Goal: Information Seeking & Learning: Learn about a topic

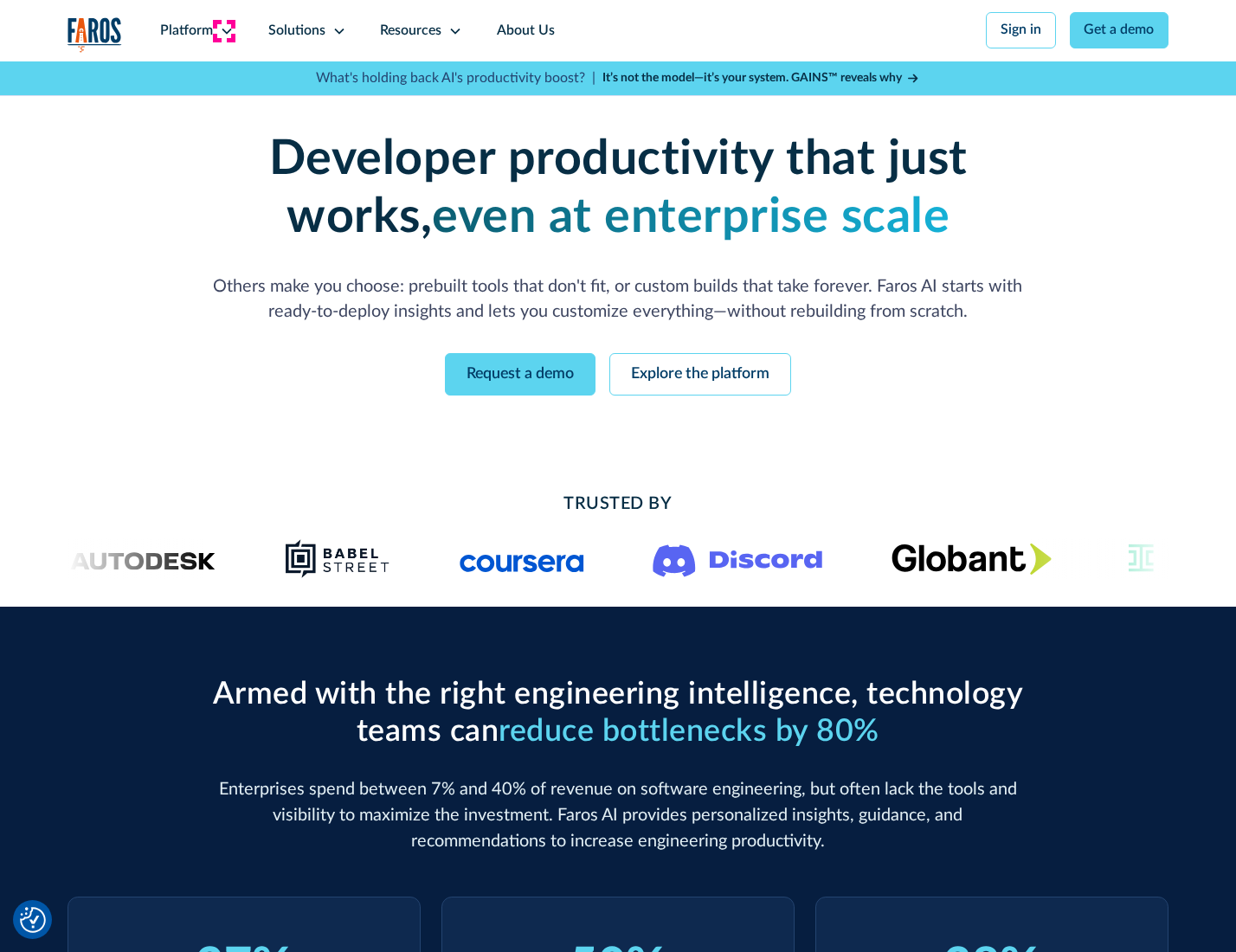
click at [225, 30] on icon at bounding box center [226, 31] width 14 height 14
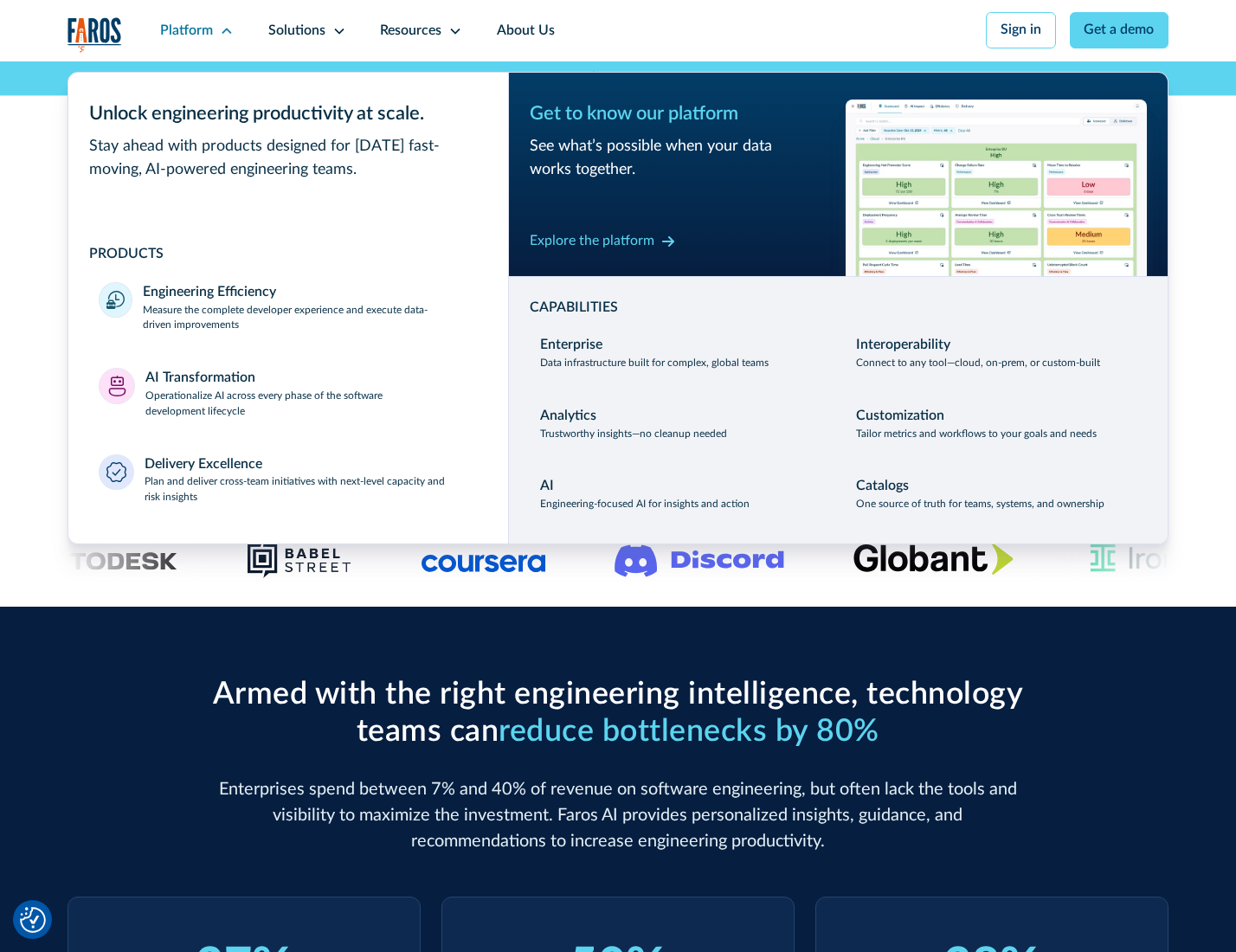
click at [308, 320] on p "Measure the complete developer experience and execute data-driven improvements" at bounding box center [309, 319] width 334 height 31
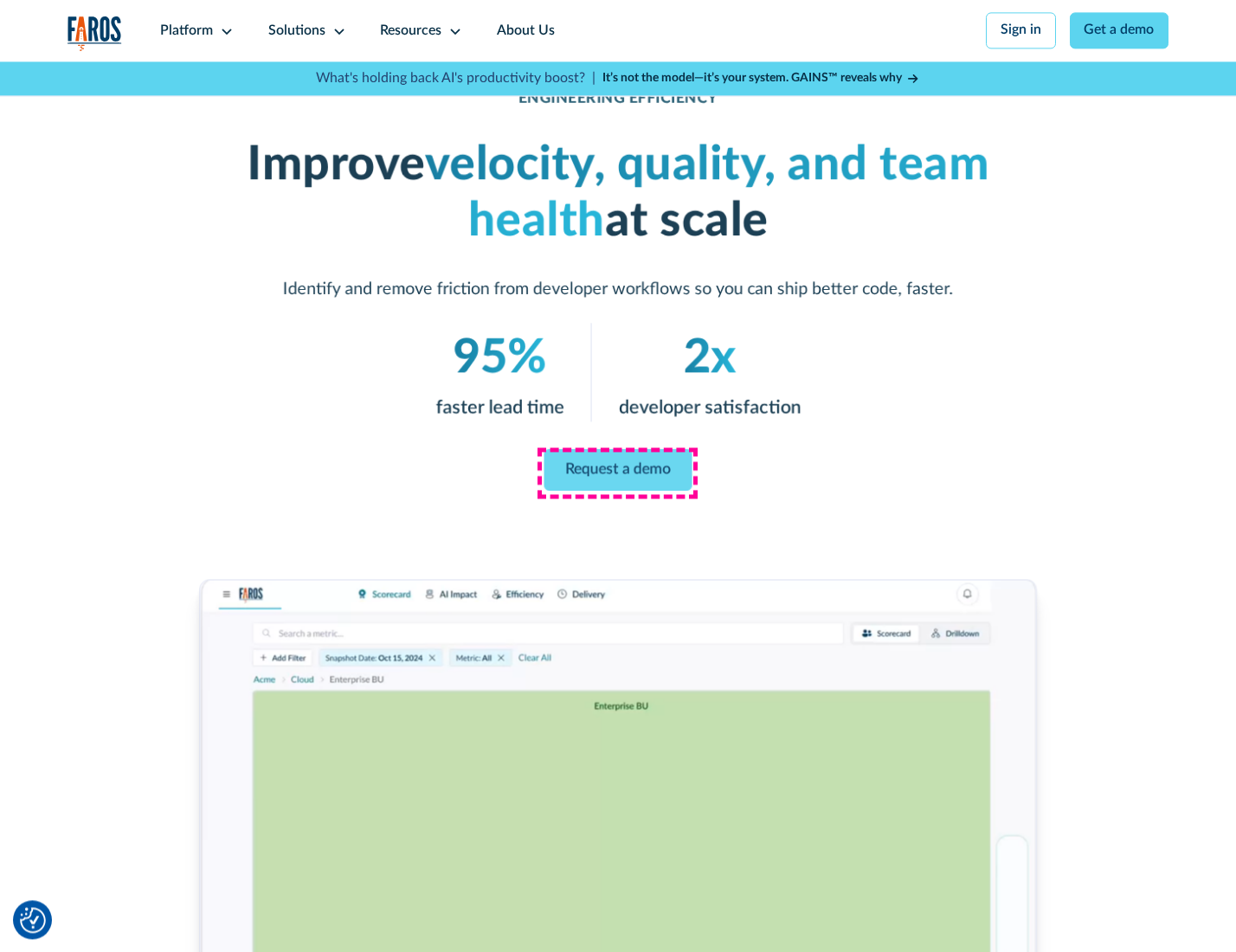
click at [617, 472] on link "Request a demo" at bounding box center [618, 470] width 148 height 42
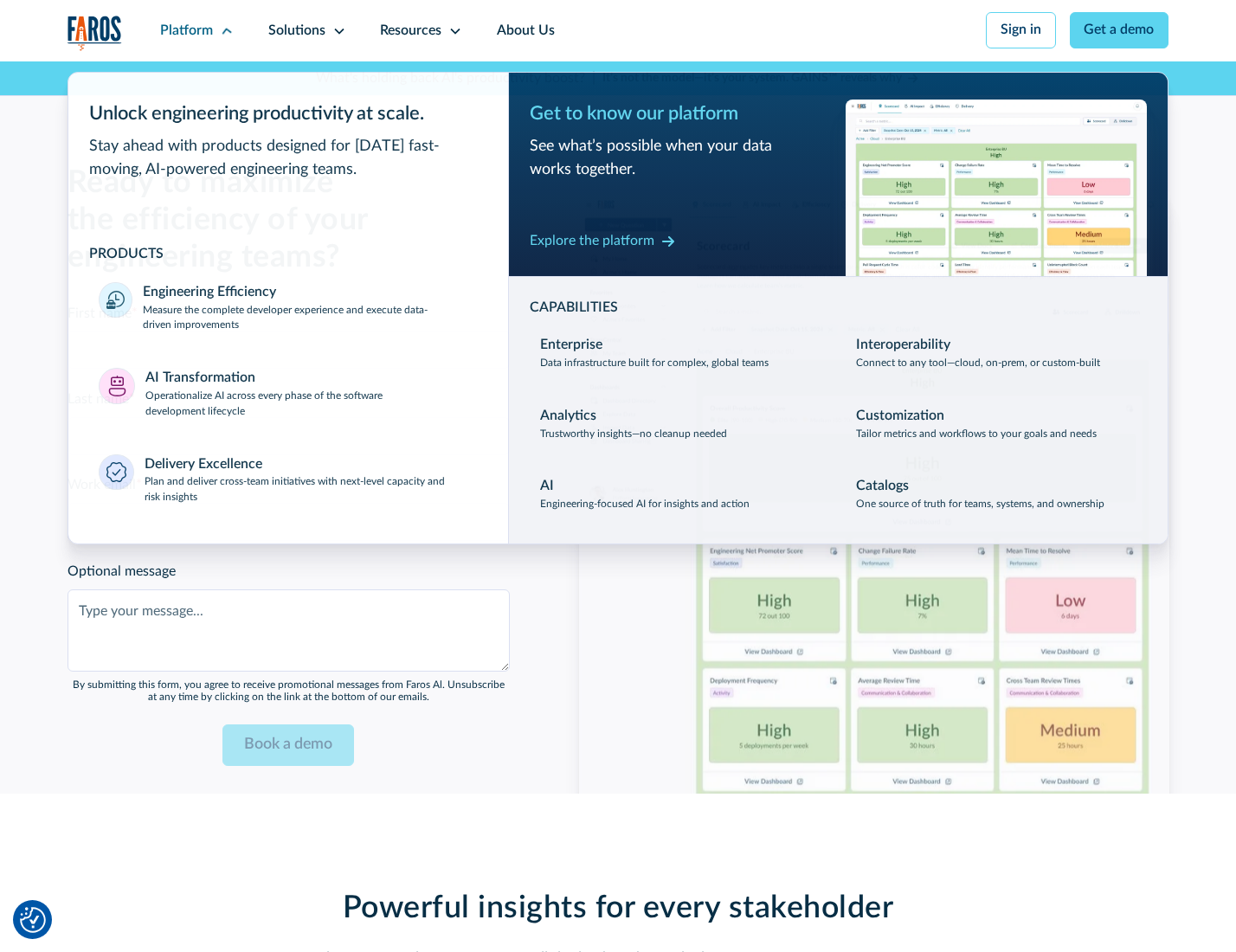
scroll to position [3767, 0]
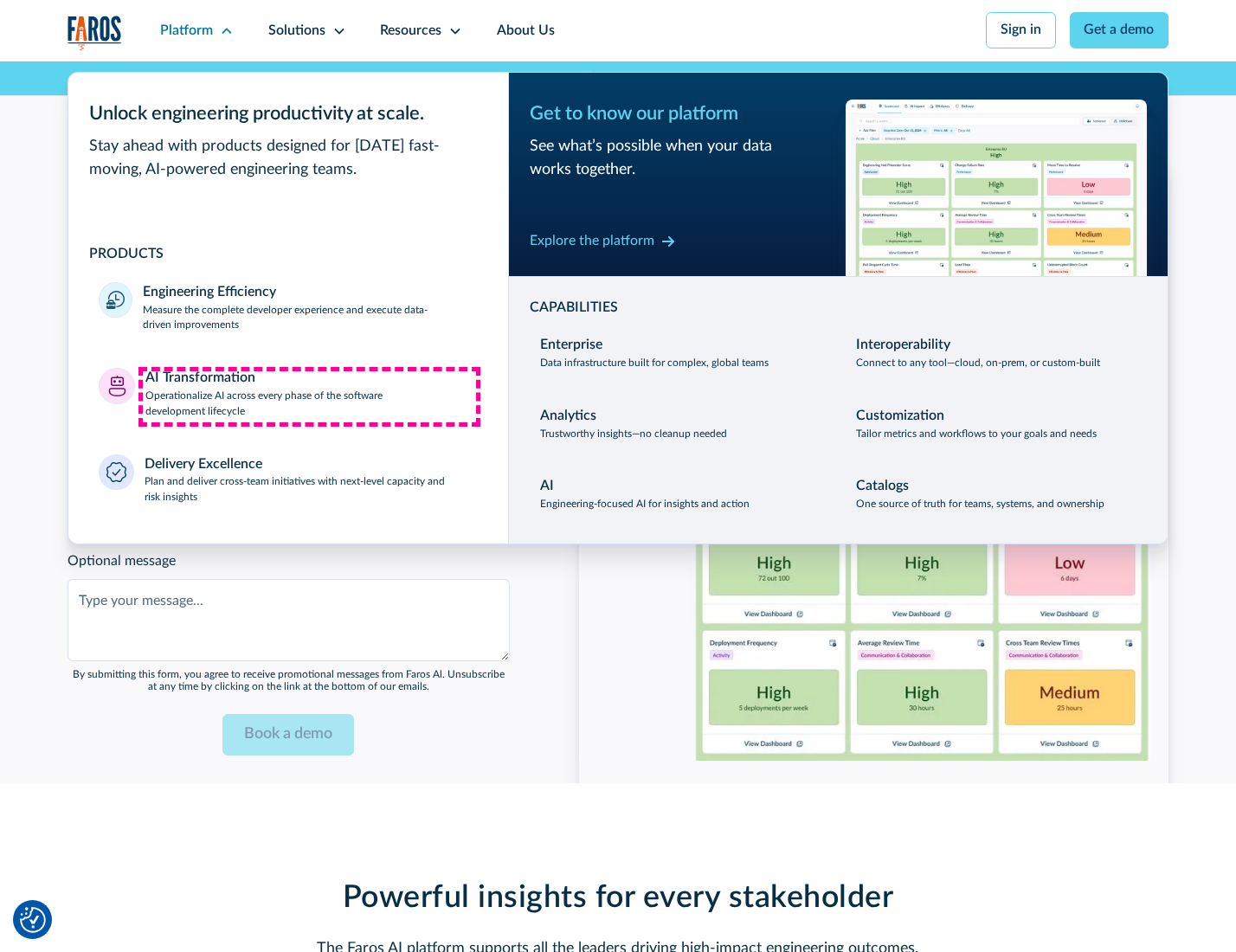
click at [309, 396] on p "Operationalize AI across every phase of the software development lifecycle" at bounding box center [311, 404] width 332 height 31
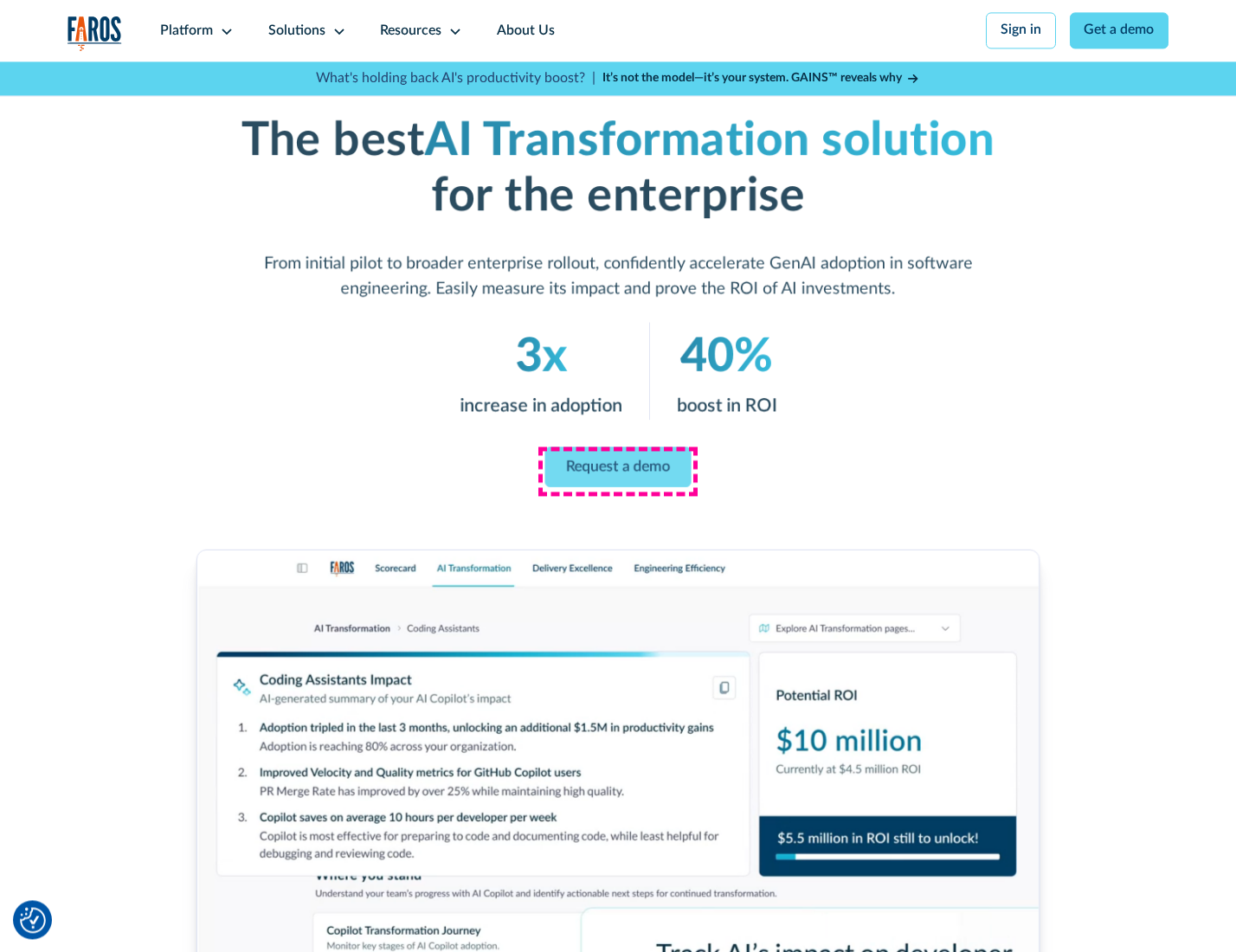
click at [617, 470] on link "Request a demo" at bounding box center [618, 466] width 146 height 41
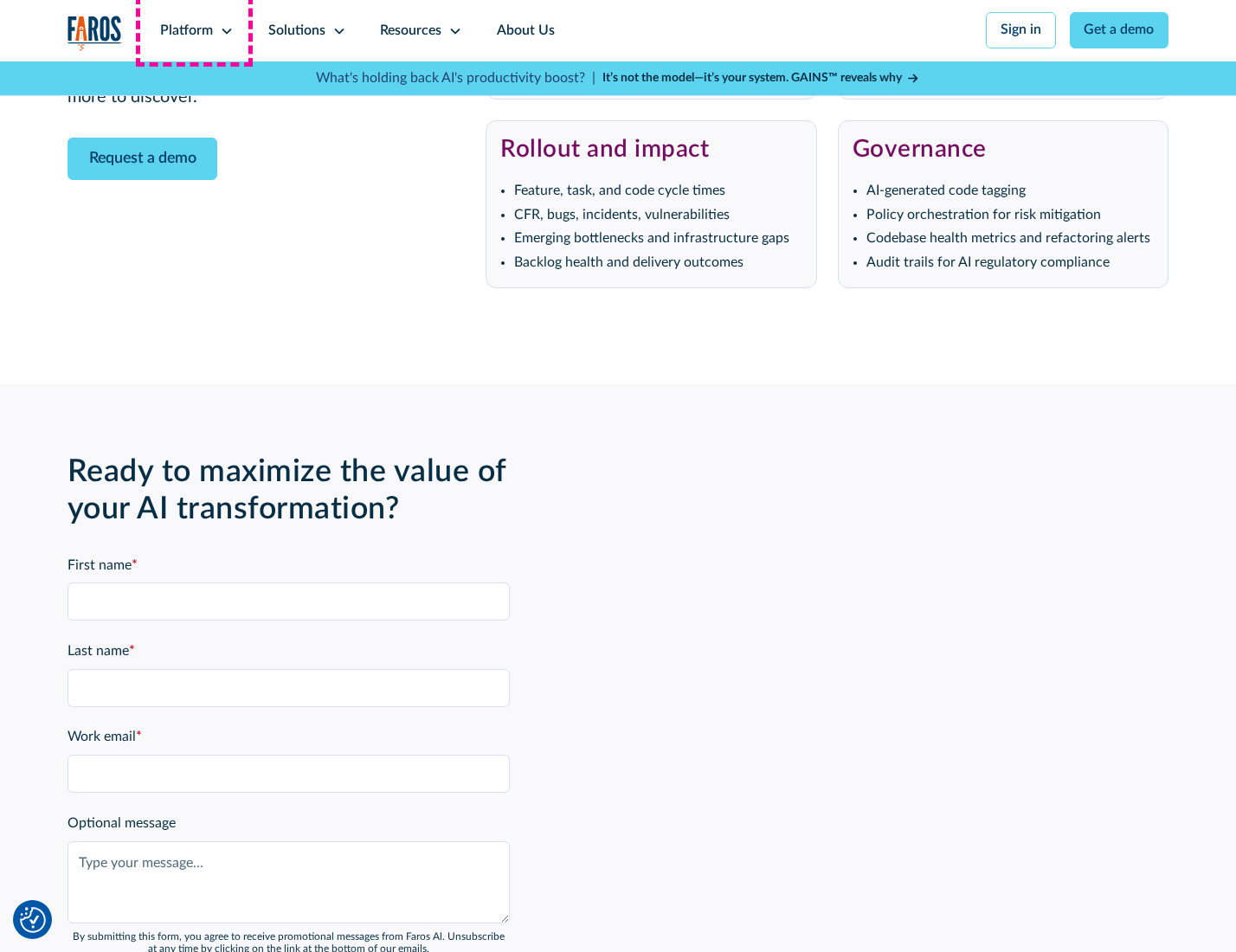
click at [194, 30] on div "Platform" at bounding box center [186, 31] width 53 height 21
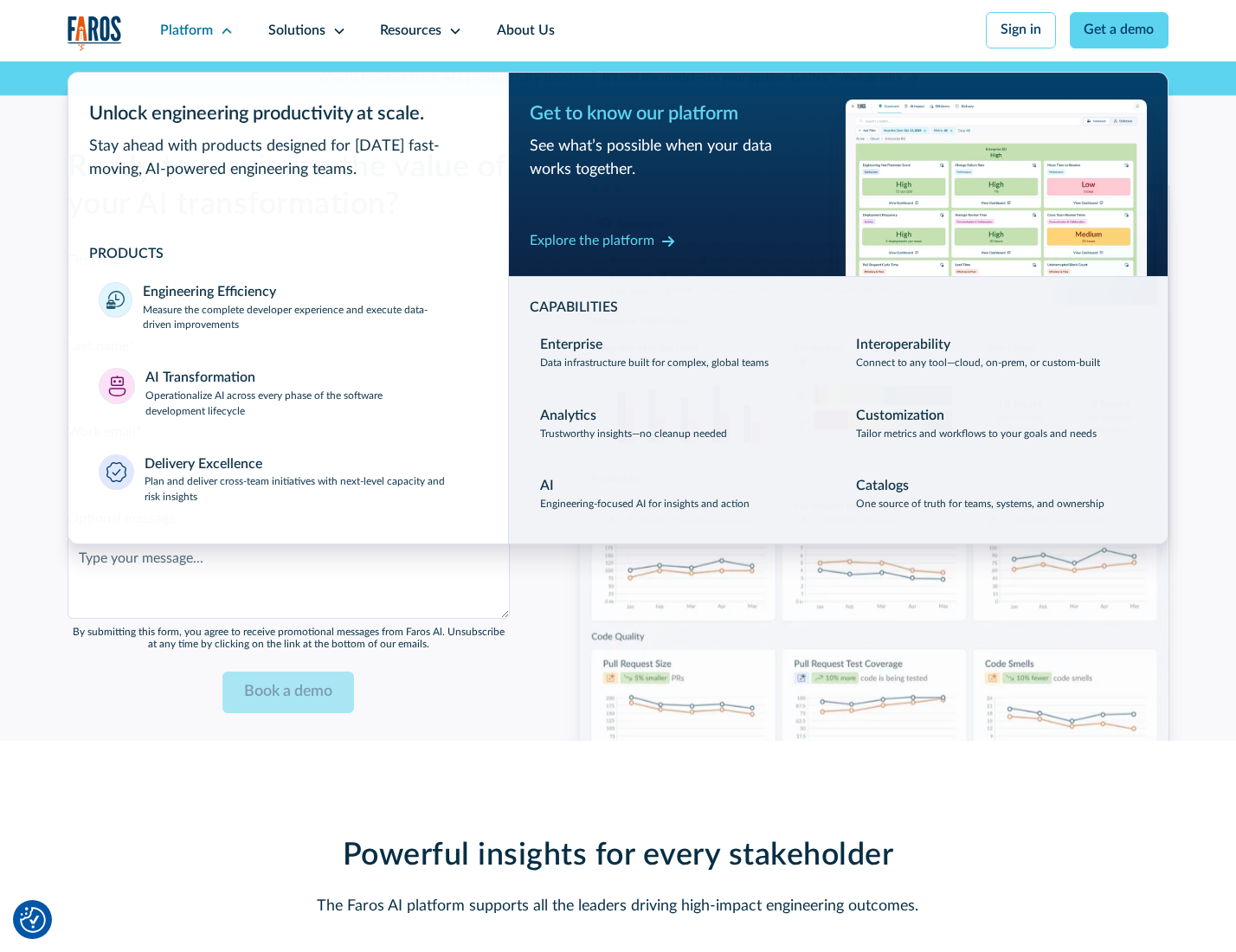
scroll to position [4184, 0]
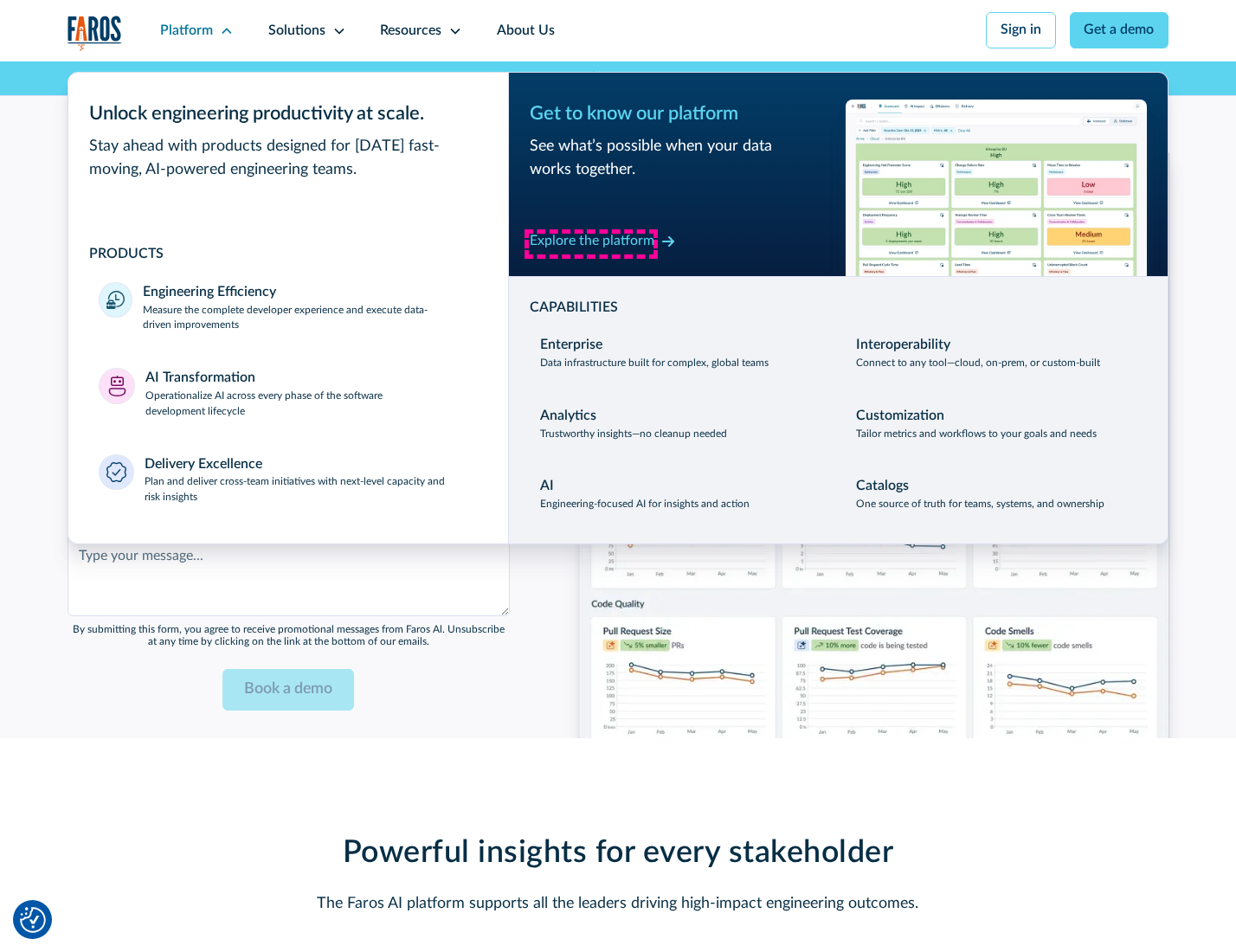
click at [591, 243] on div "Explore the platform" at bounding box center [592, 241] width 125 height 21
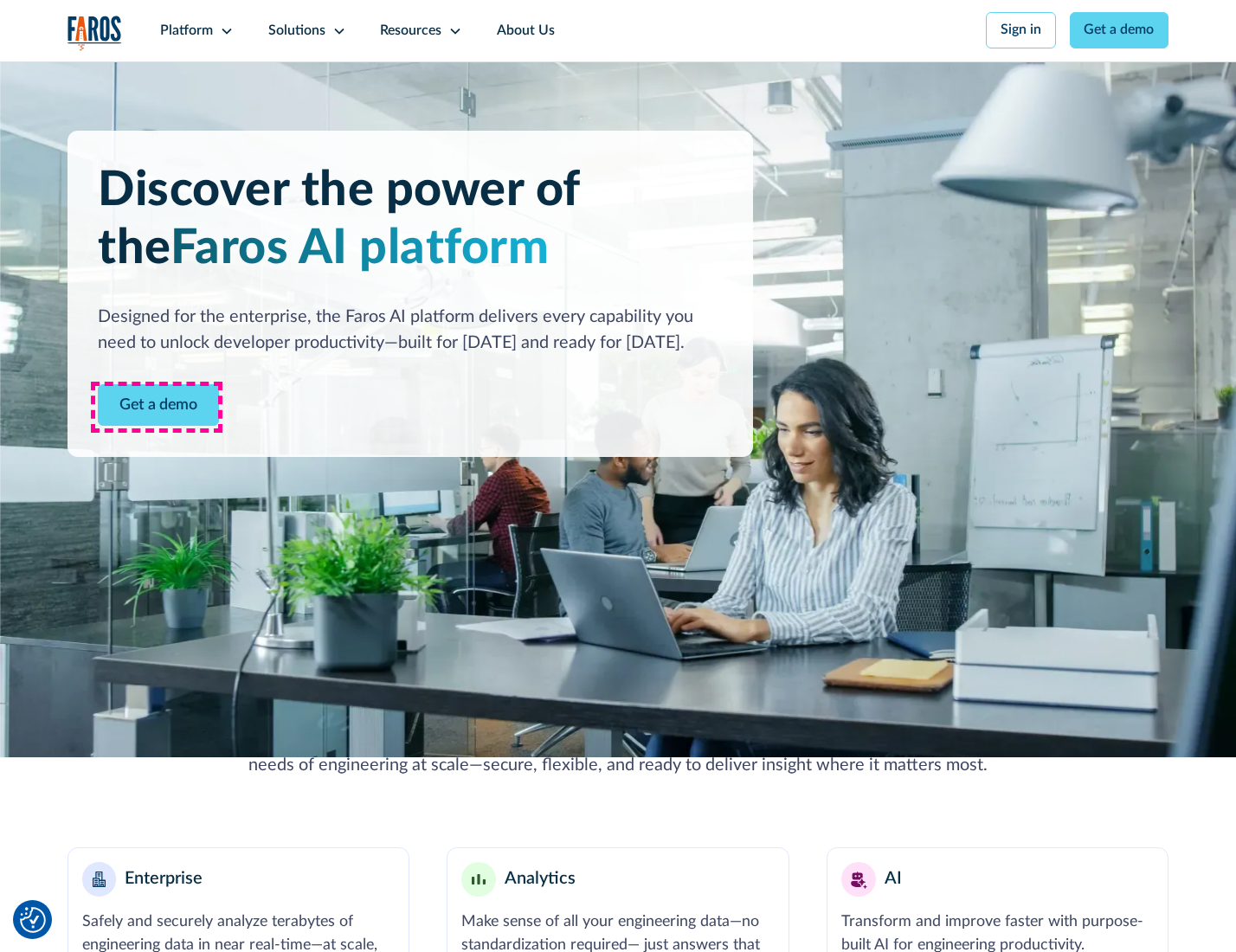
click at [157, 407] on link "Get a demo" at bounding box center [158, 405] width 121 height 42
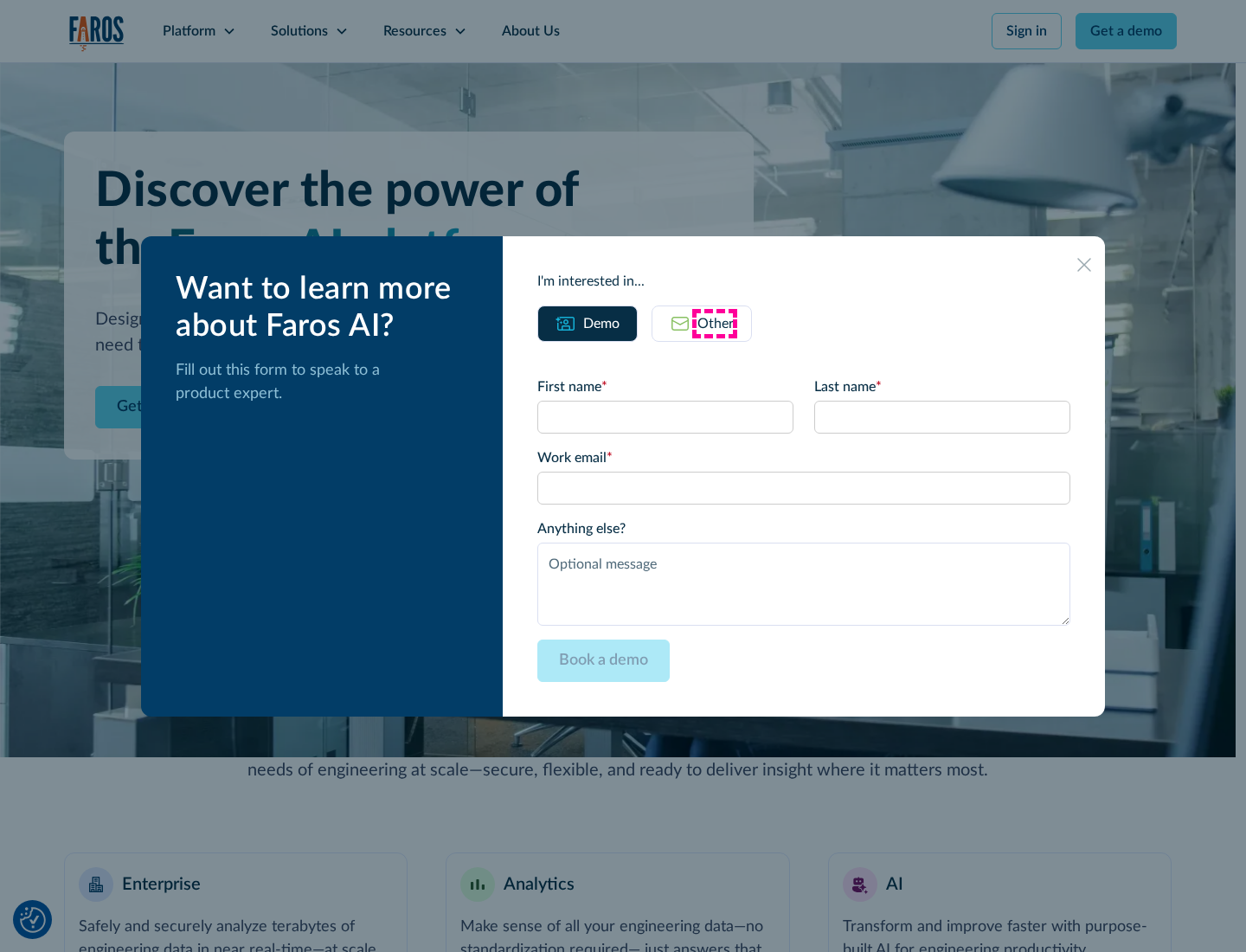
click at [715, 323] on div "Other" at bounding box center [716, 323] width 37 height 21
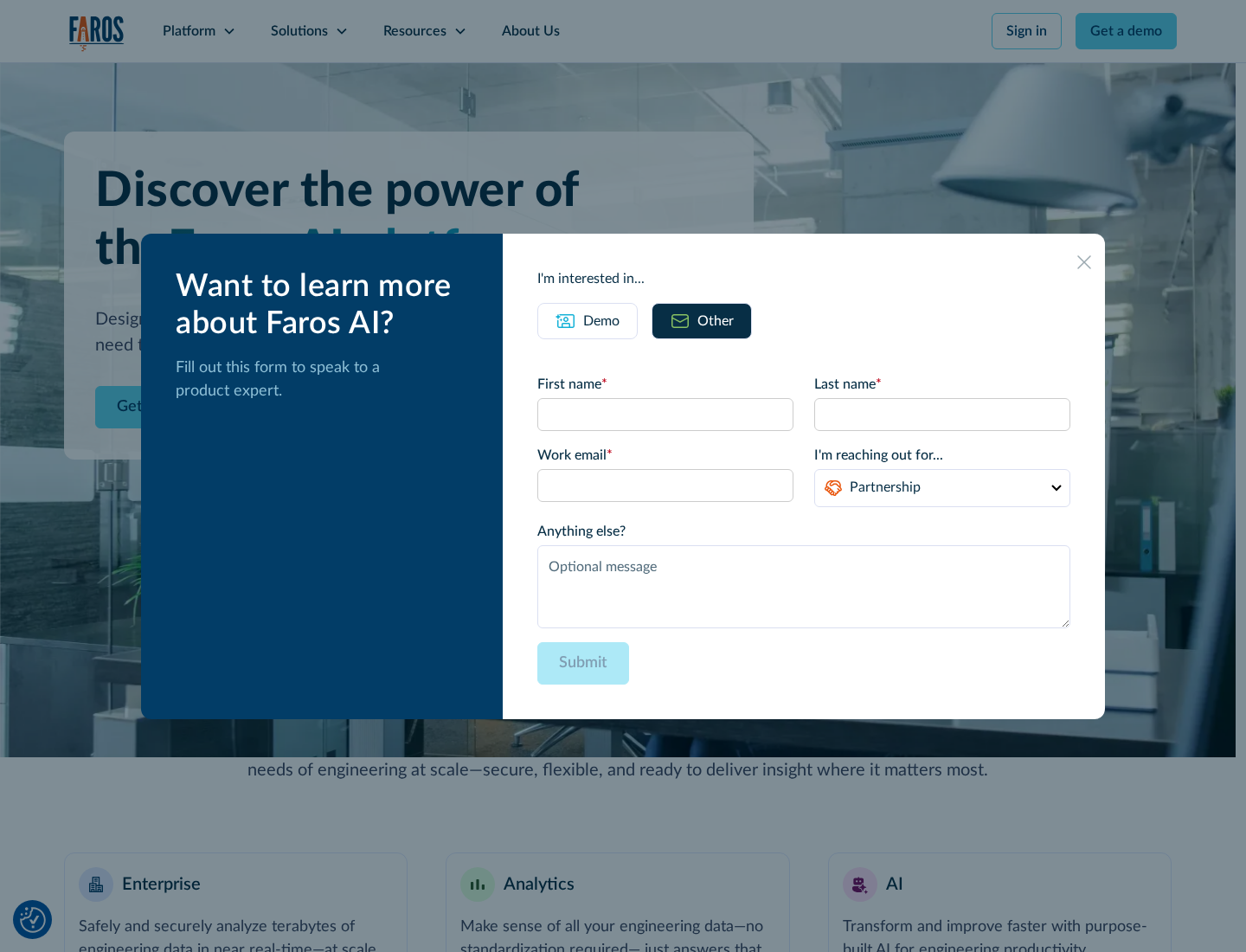
click at [600, 320] on div "Demo" at bounding box center [602, 320] width 37 height 21
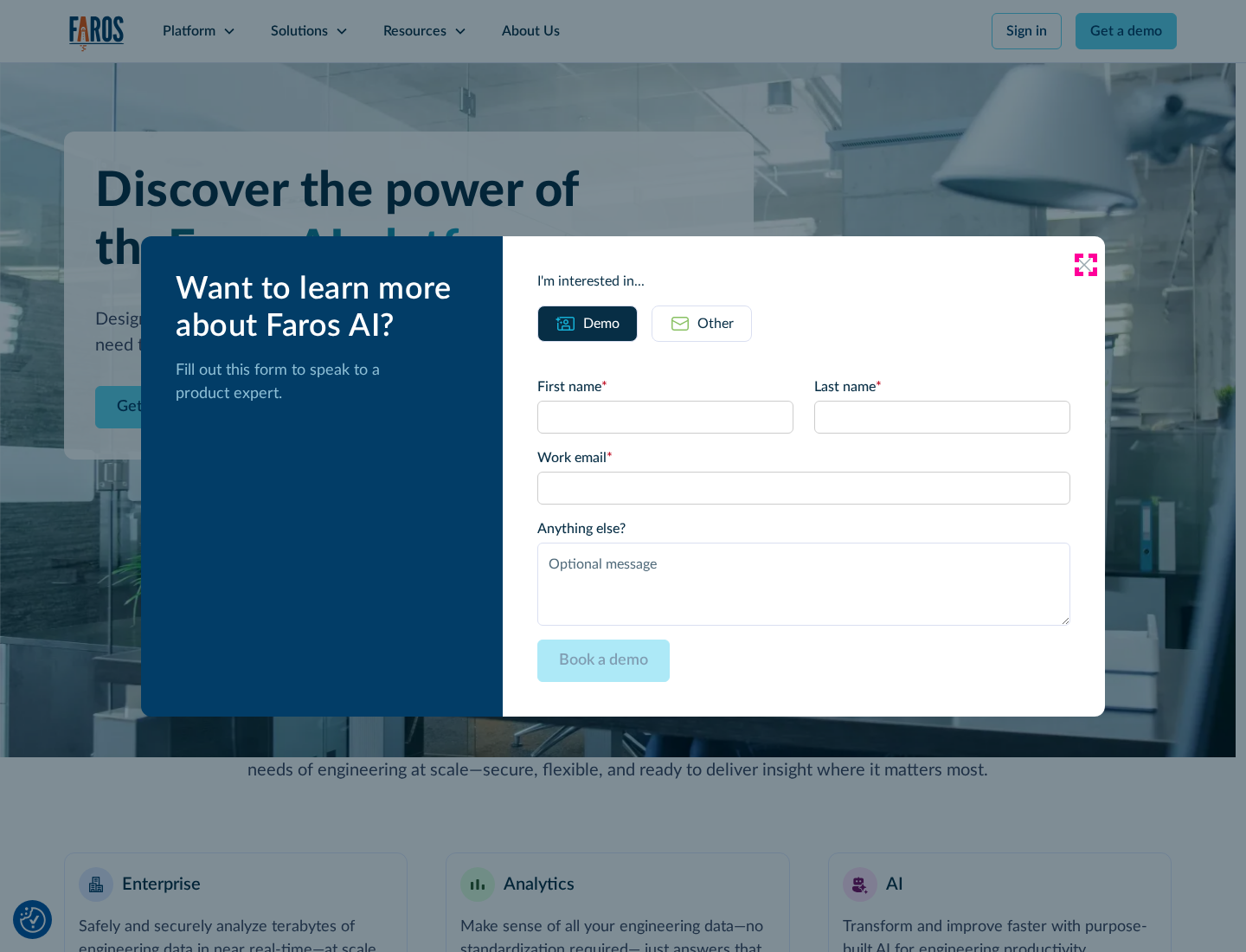
click at [1085, 264] on icon at bounding box center [1084, 265] width 14 height 14
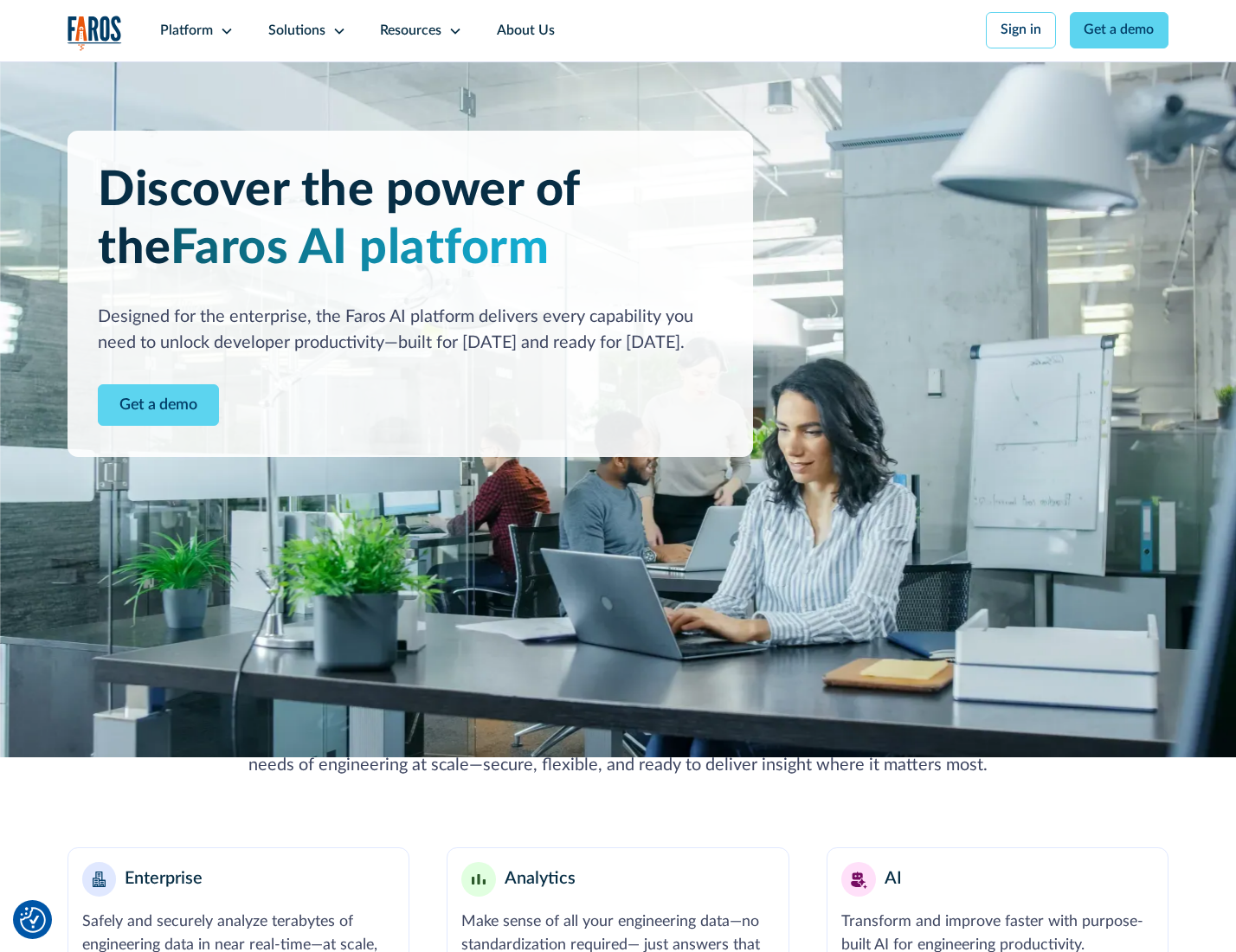
click at [225, 30] on icon at bounding box center [226, 31] width 14 height 14
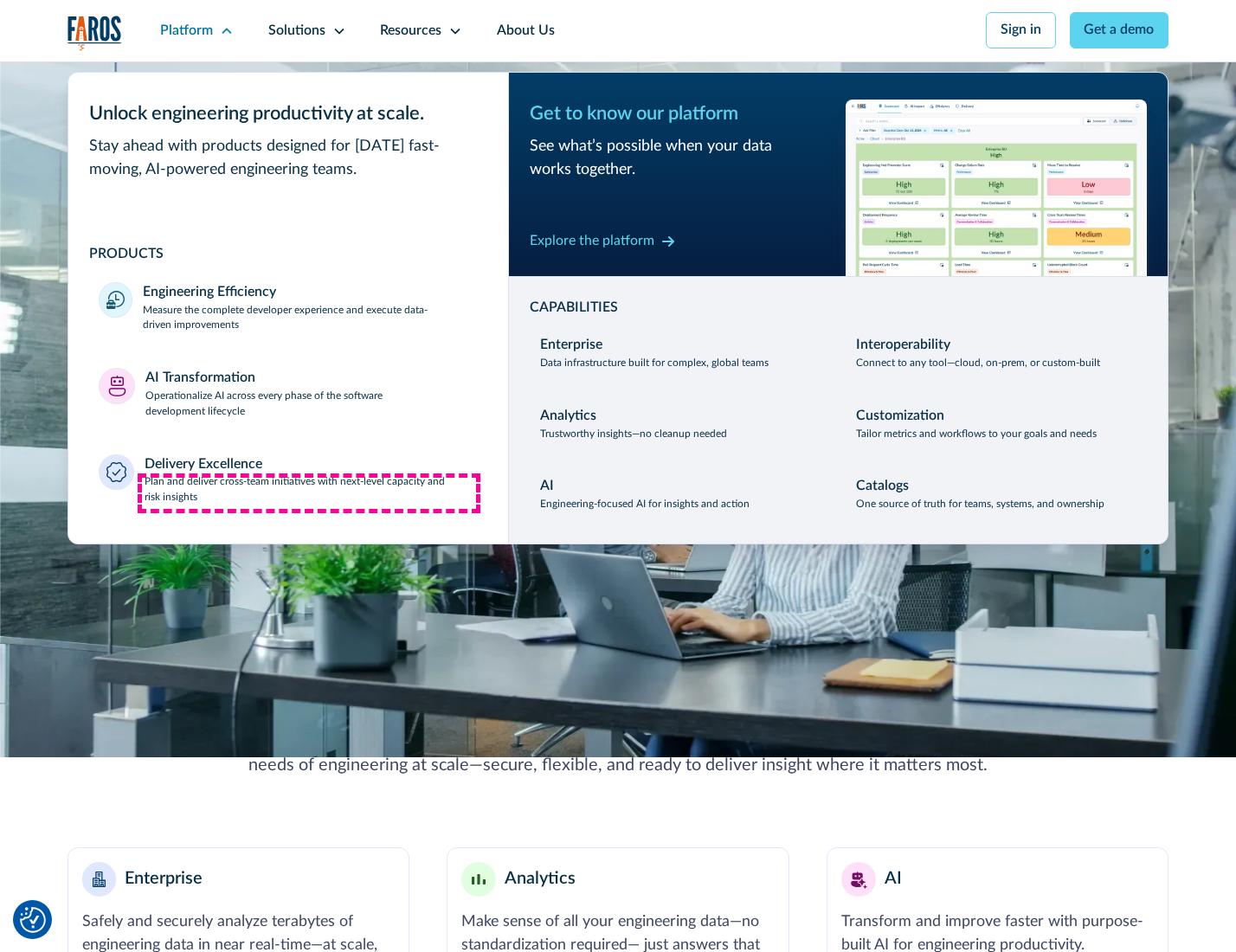
click at [309, 493] on p "Plan and deliver cross-team initiatives with next-level capacity and risk insig…" at bounding box center [310, 490] width 333 height 31
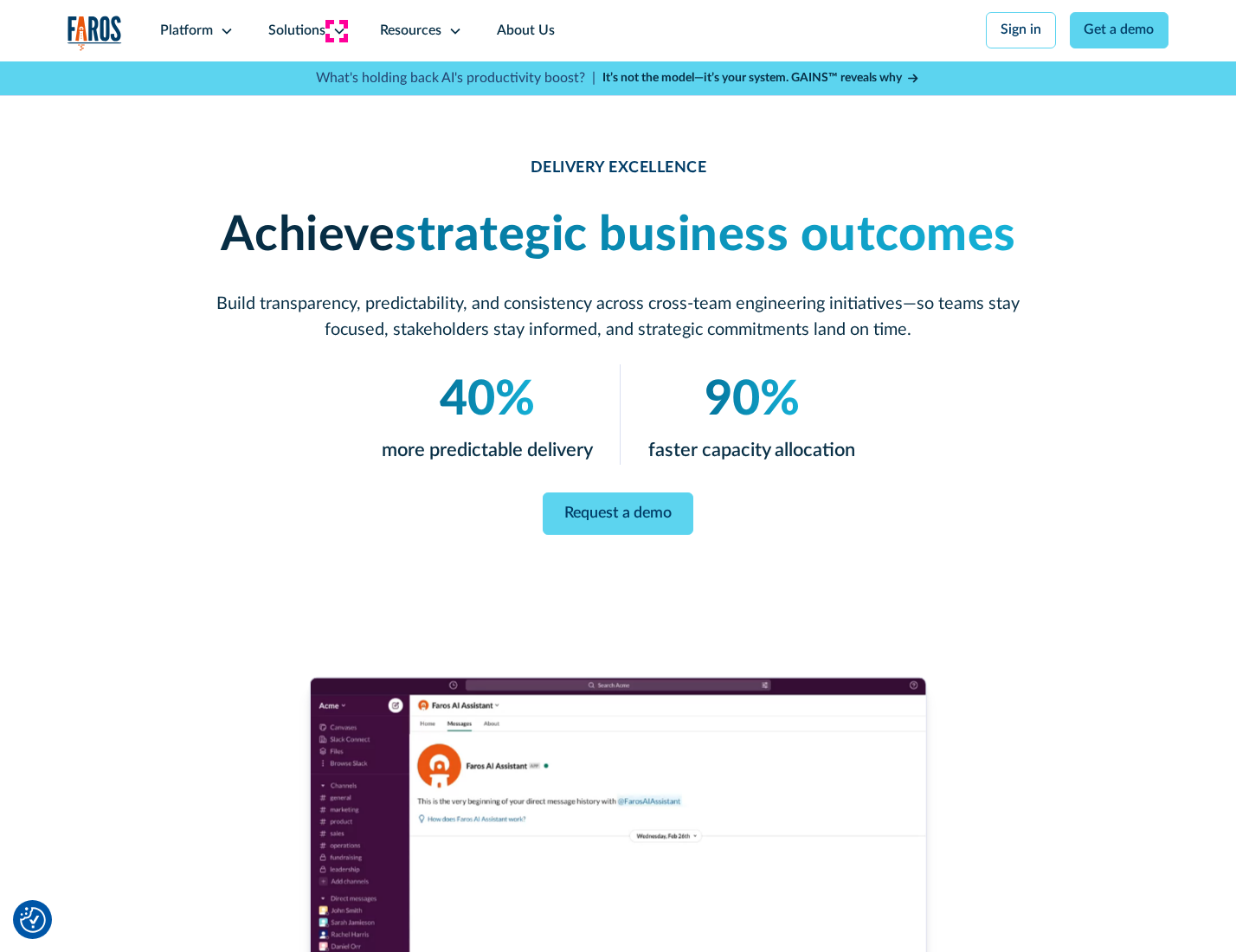
click at [336, 30] on icon at bounding box center [339, 31] width 14 height 14
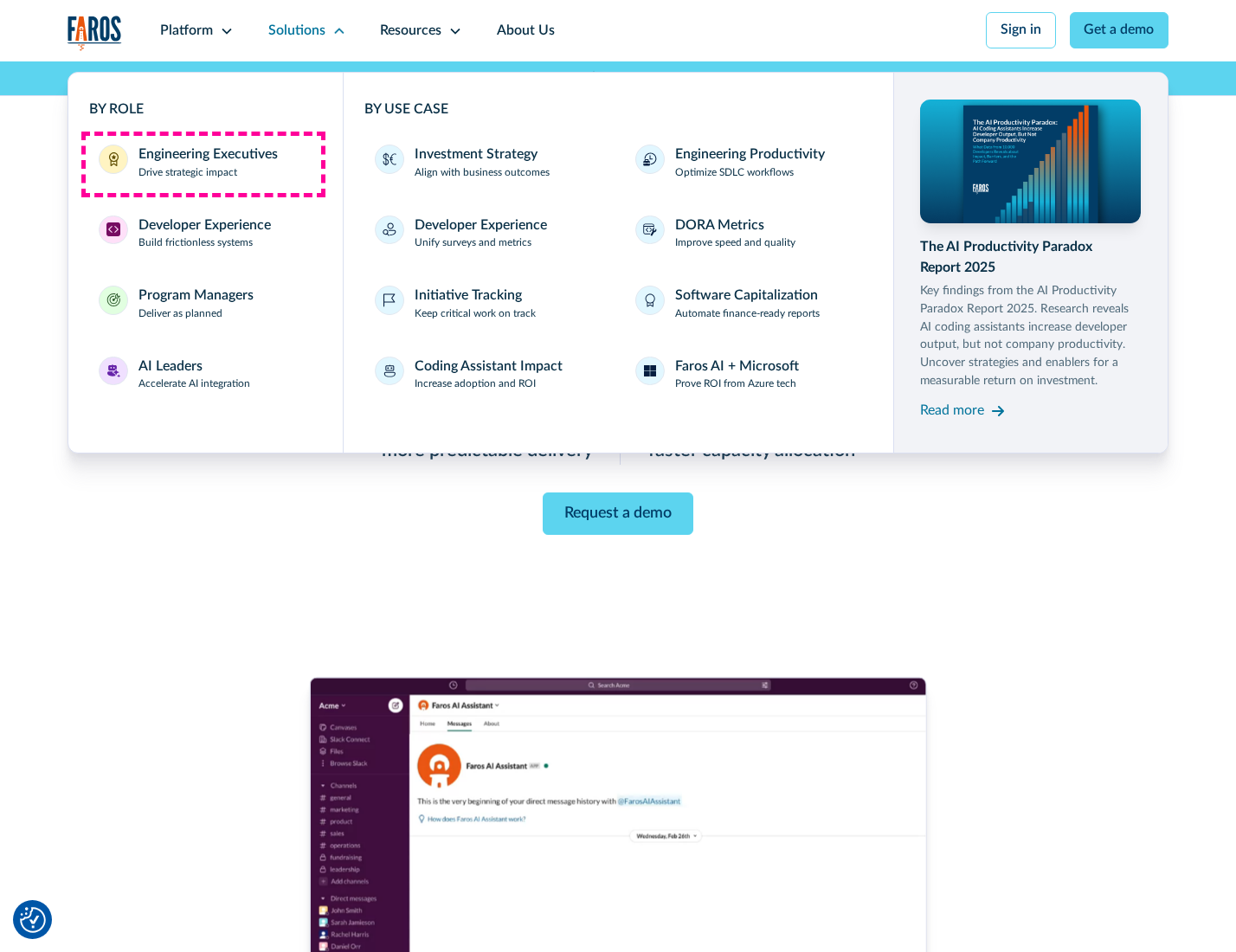
click at [203, 163] on div "Engineering Executives" at bounding box center [208, 154] width 140 height 21
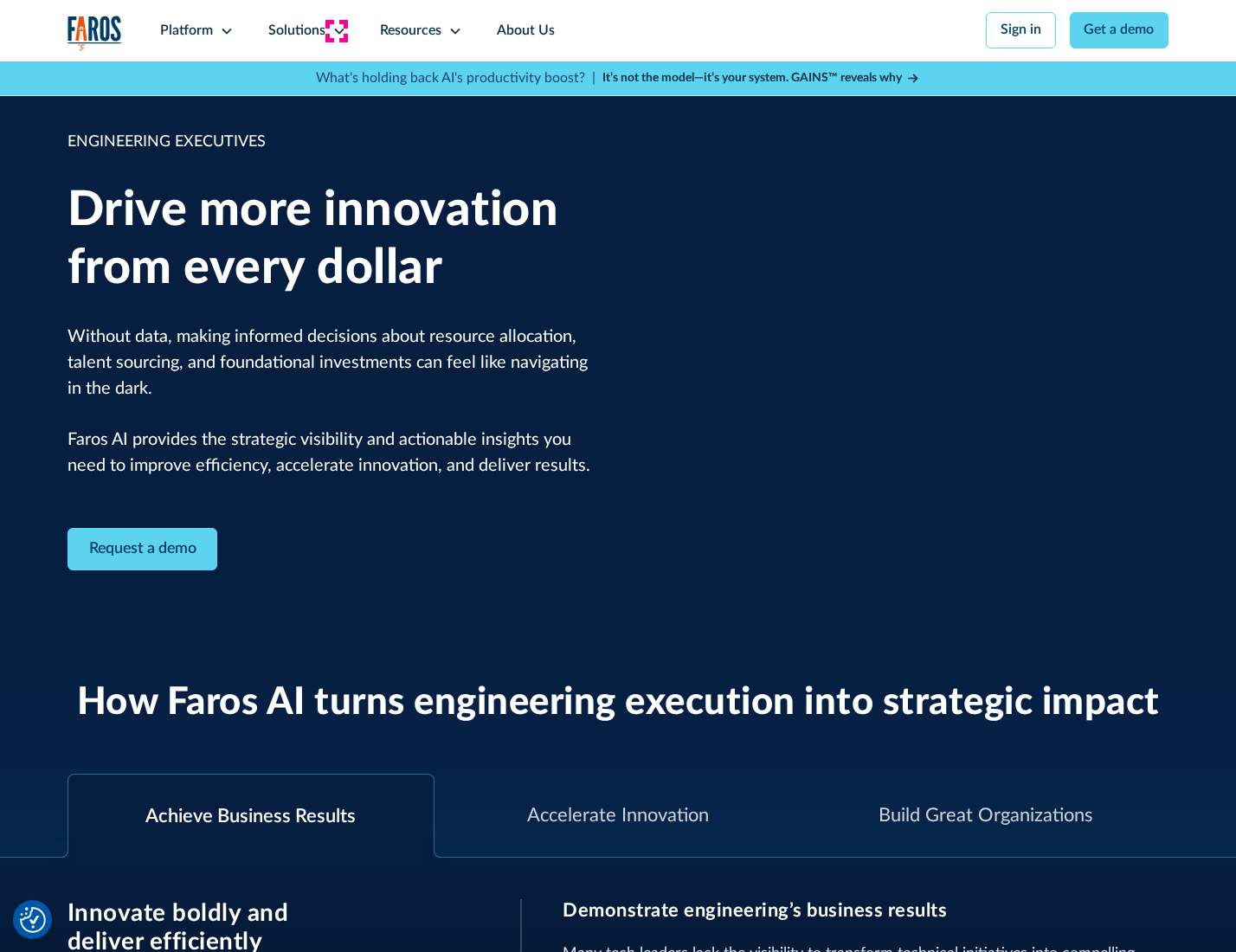
click at [336, 30] on icon at bounding box center [339, 31] width 14 height 14
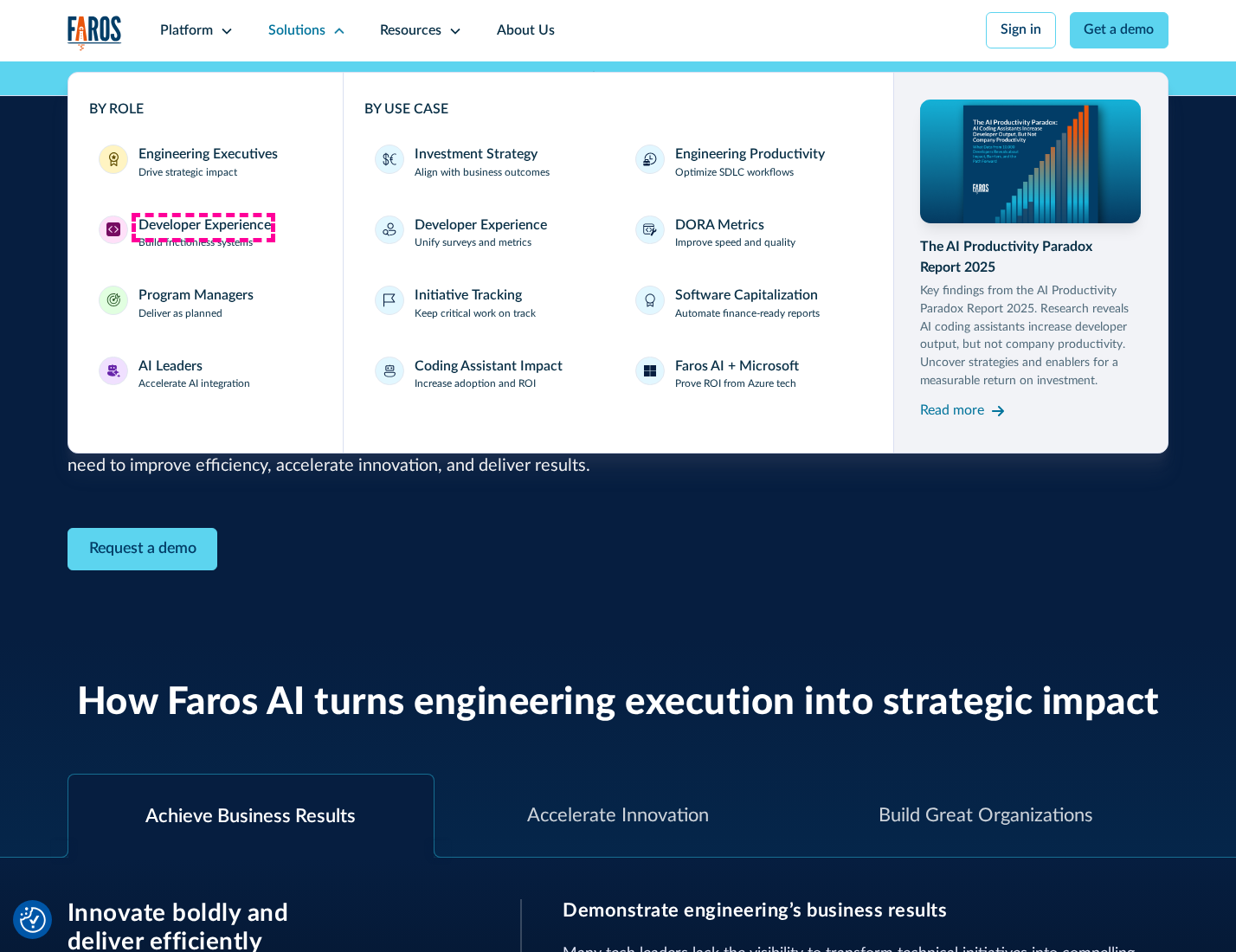
click at [203, 226] on div "Developer Experience" at bounding box center [204, 225] width 132 height 21
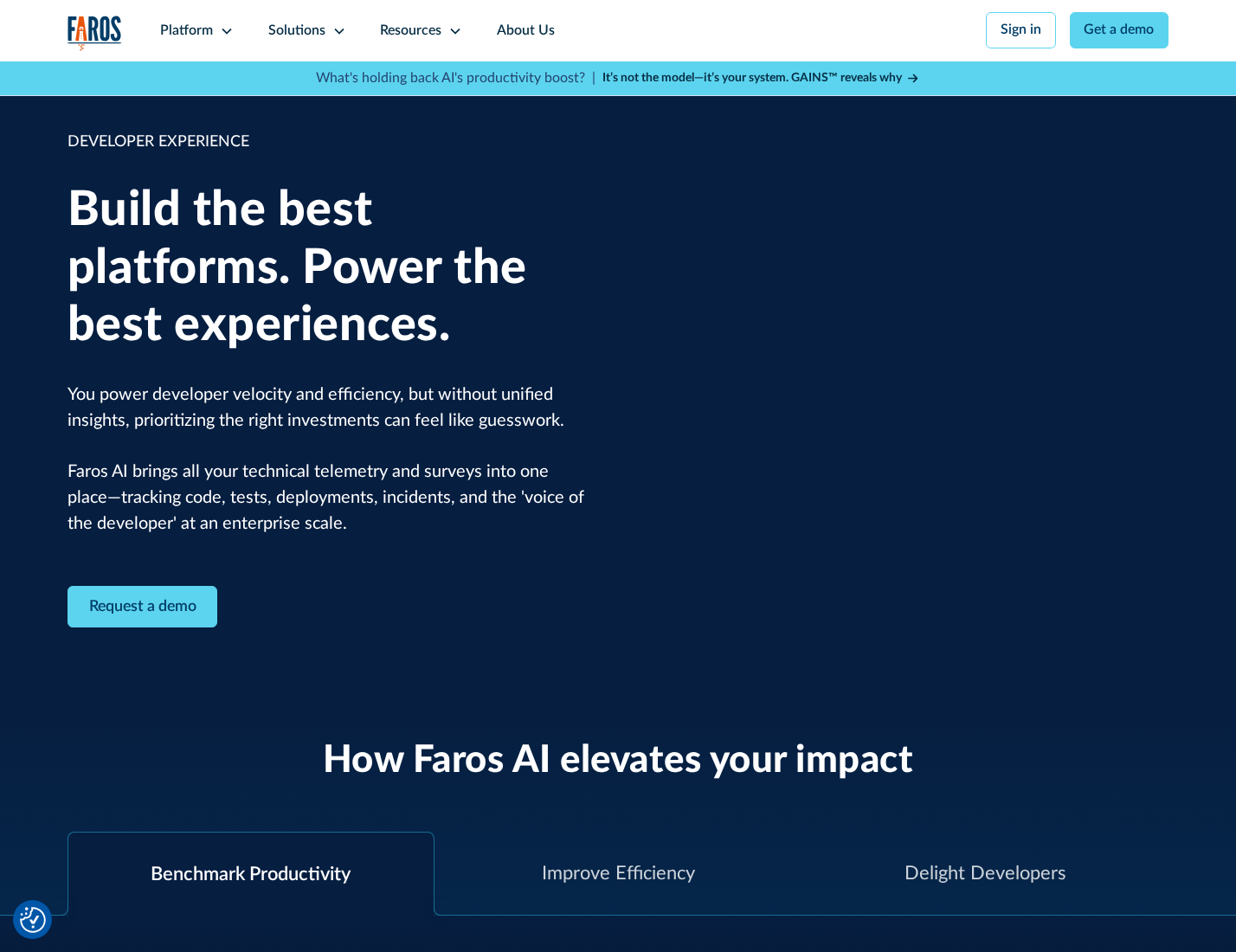
click at [305, 30] on div "Solutions" at bounding box center [297, 31] width 58 height 21
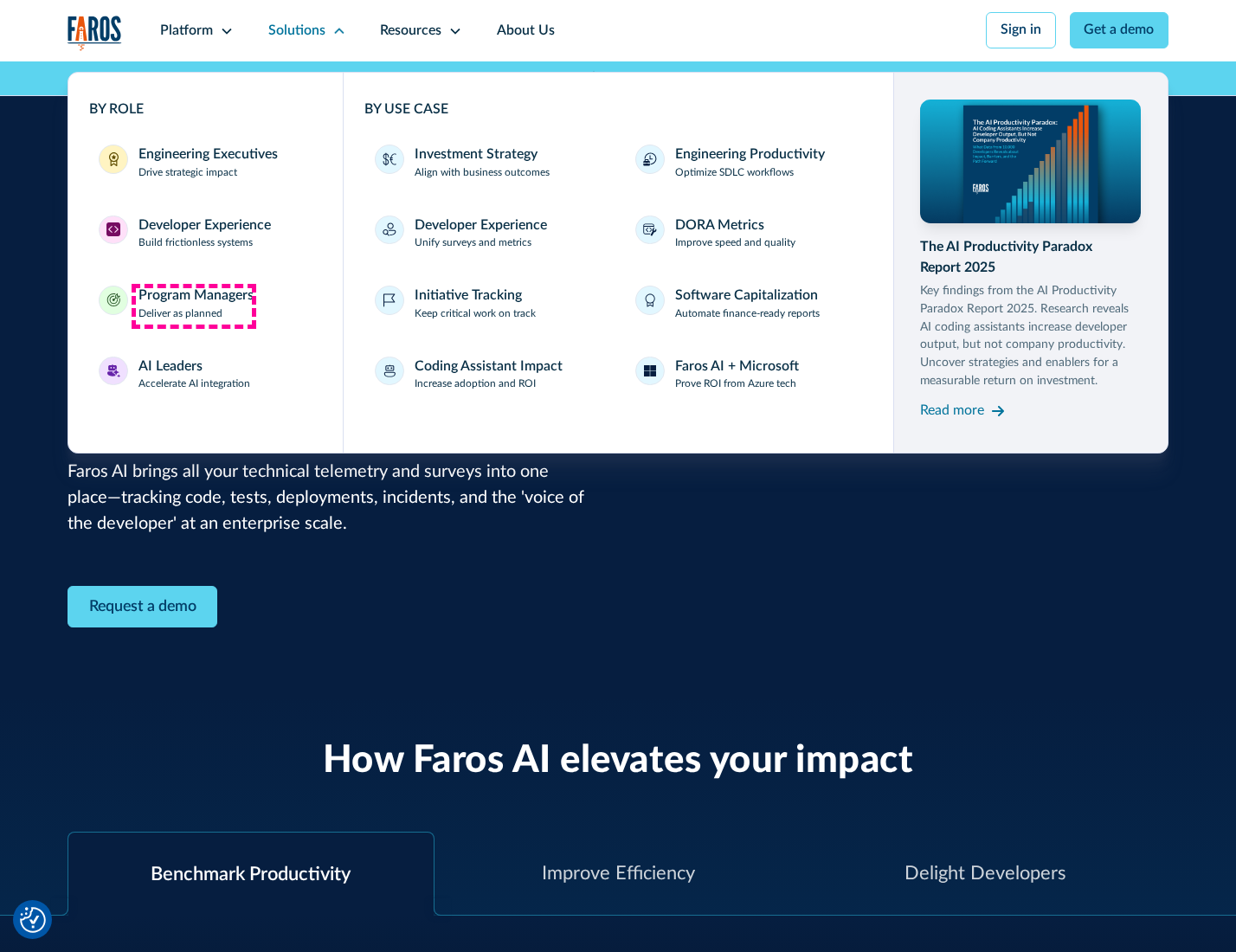
click at [193, 306] on div "Program Managers" at bounding box center [196, 296] width 115 height 21
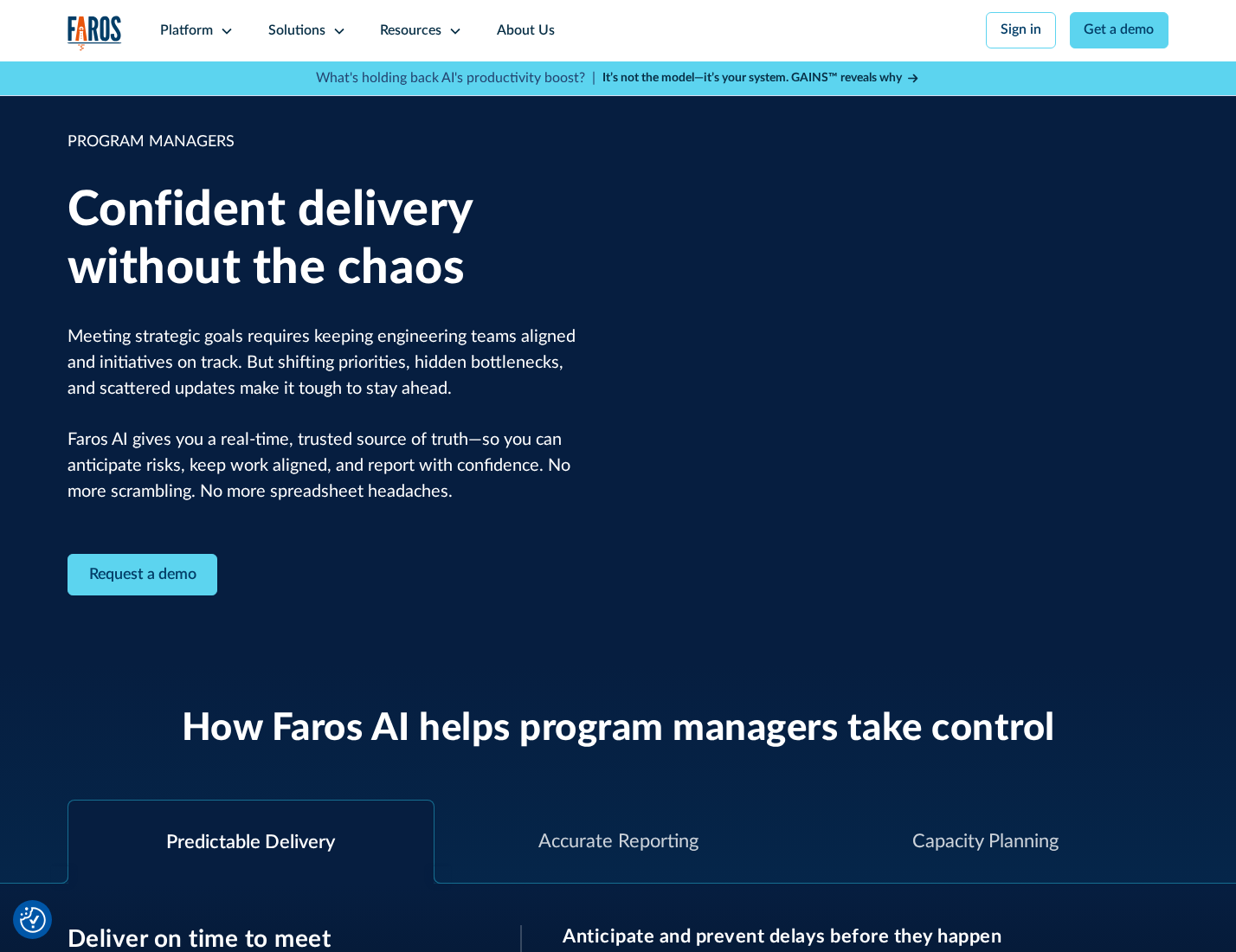
click at [336, 31] on icon at bounding box center [339, 31] width 14 height 14
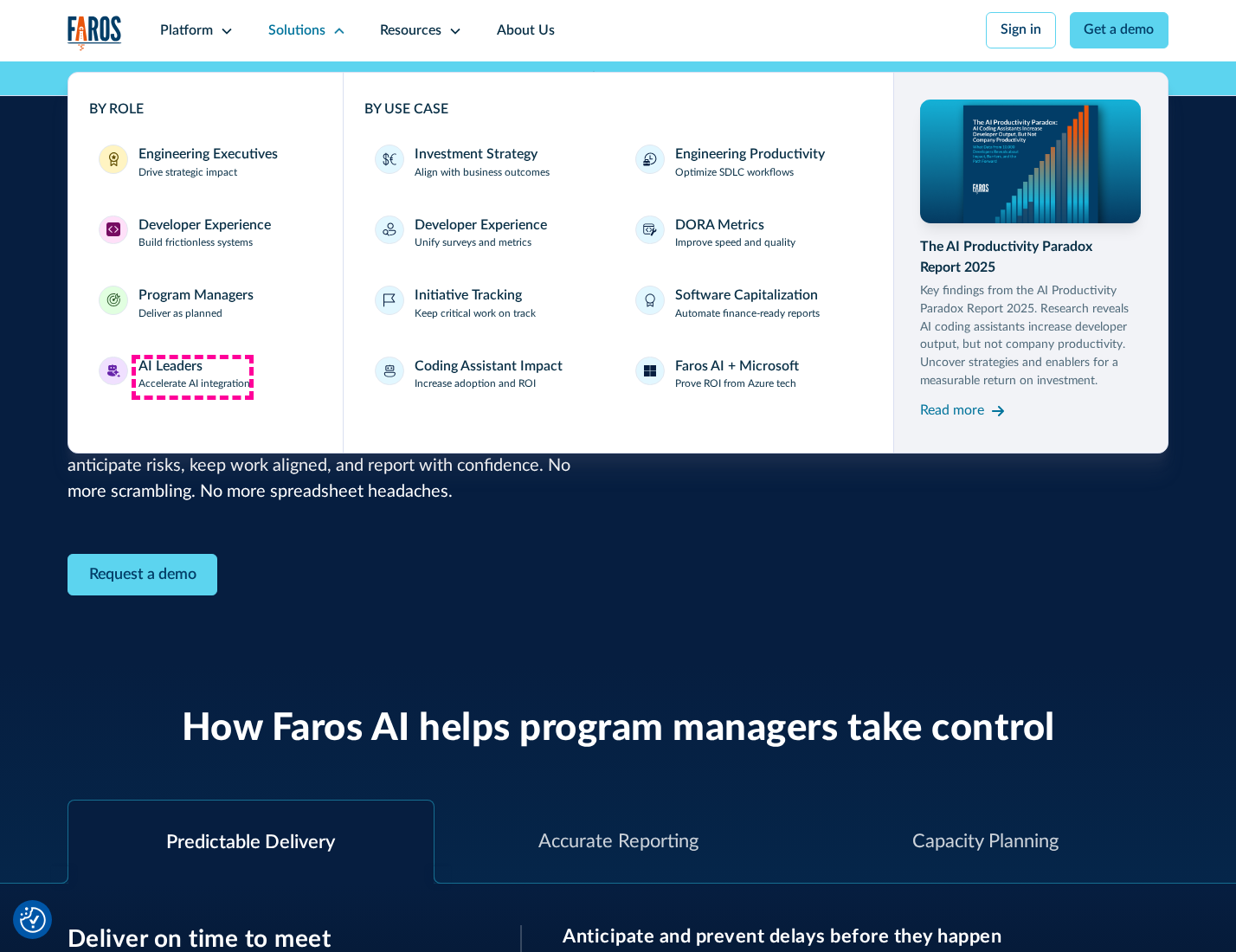
click at [192, 376] on div "AI Leaders" at bounding box center [171, 367] width 64 height 21
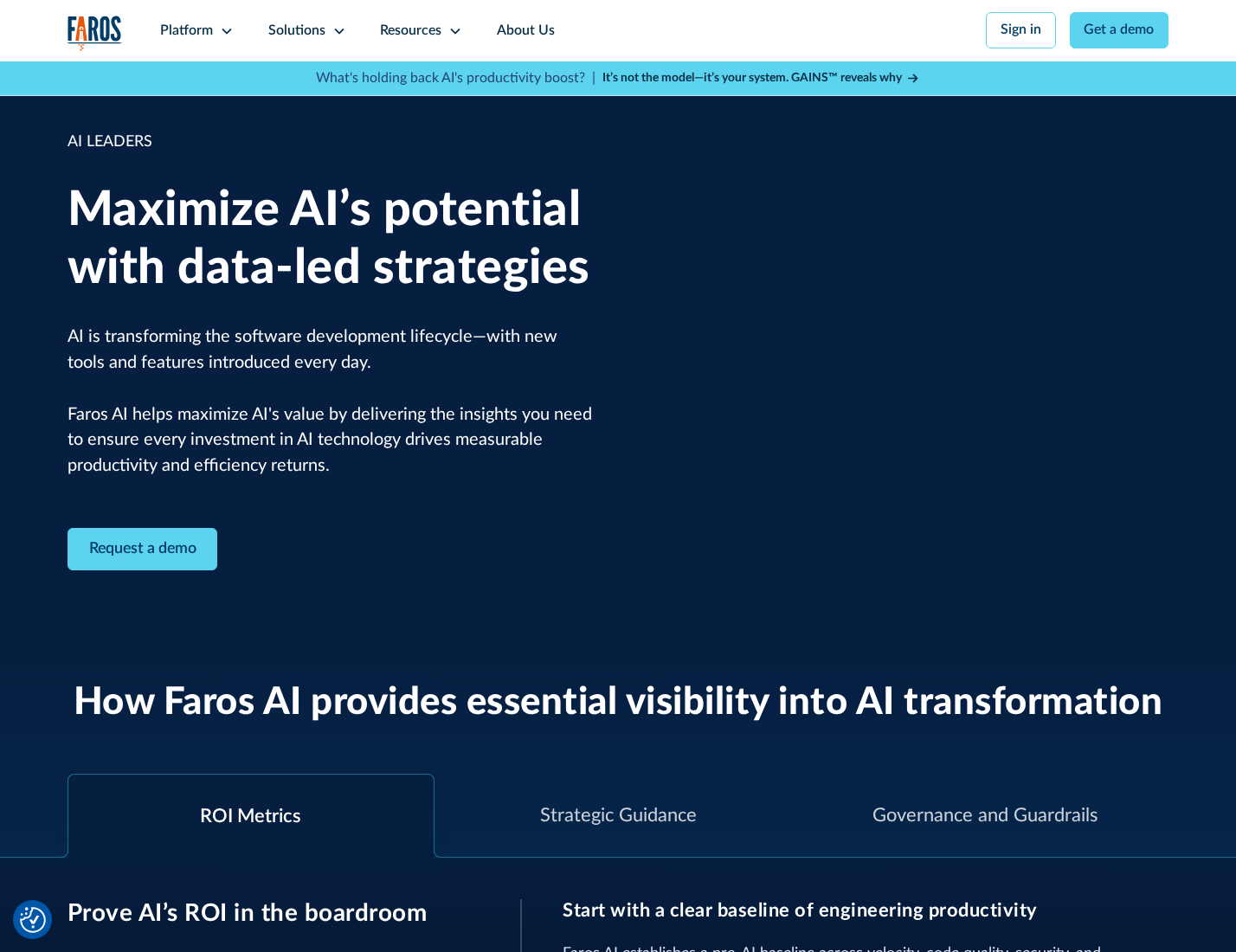
click at [336, 30] on icon at bounding box center [339, 31] width 14 height 14
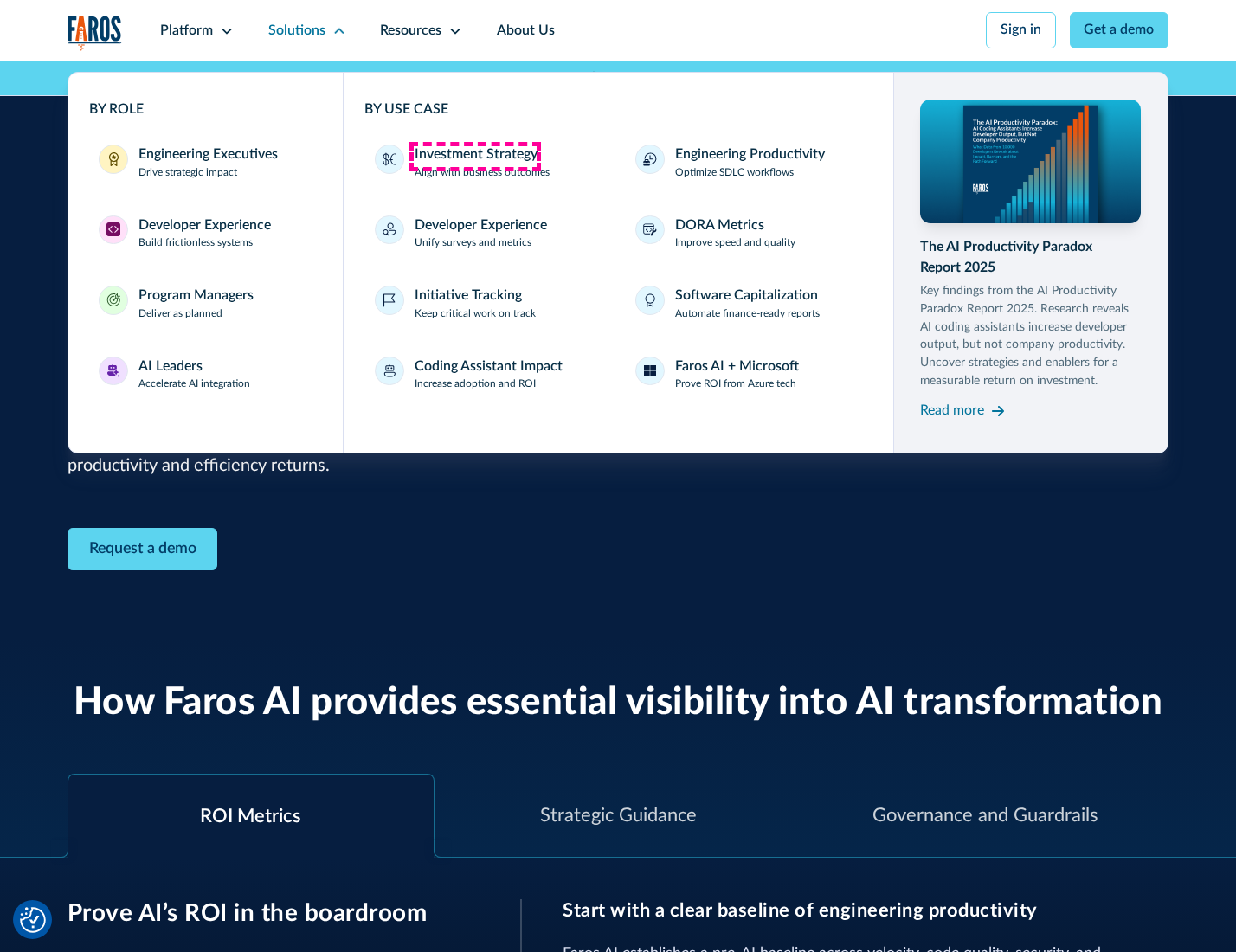
click at [475, 156] on div "Investment Strategy" at bounding box center [476, 154] width 123 height 21
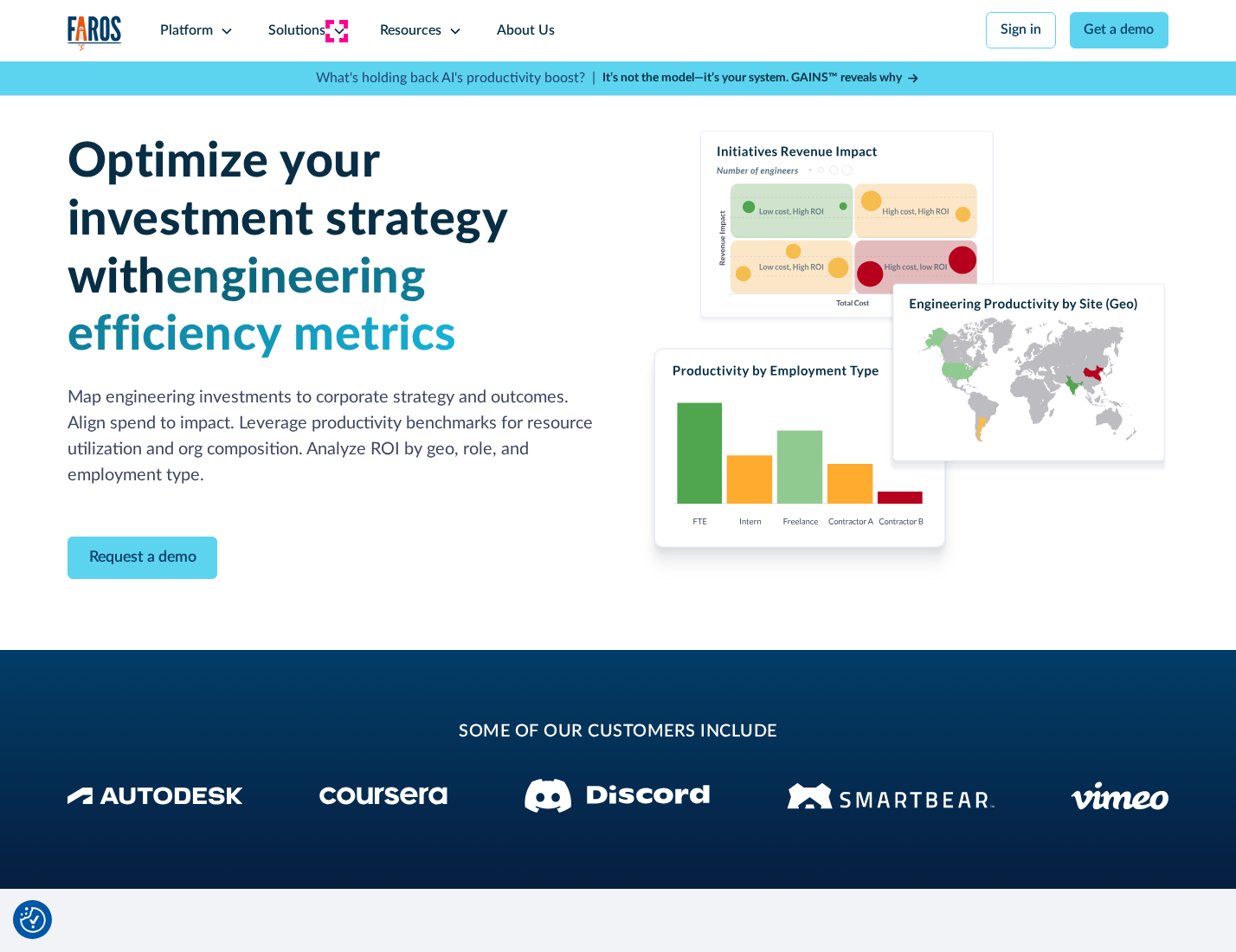
click at [336, 30] on icon at bounding box center [339, 31] width 14 height 14
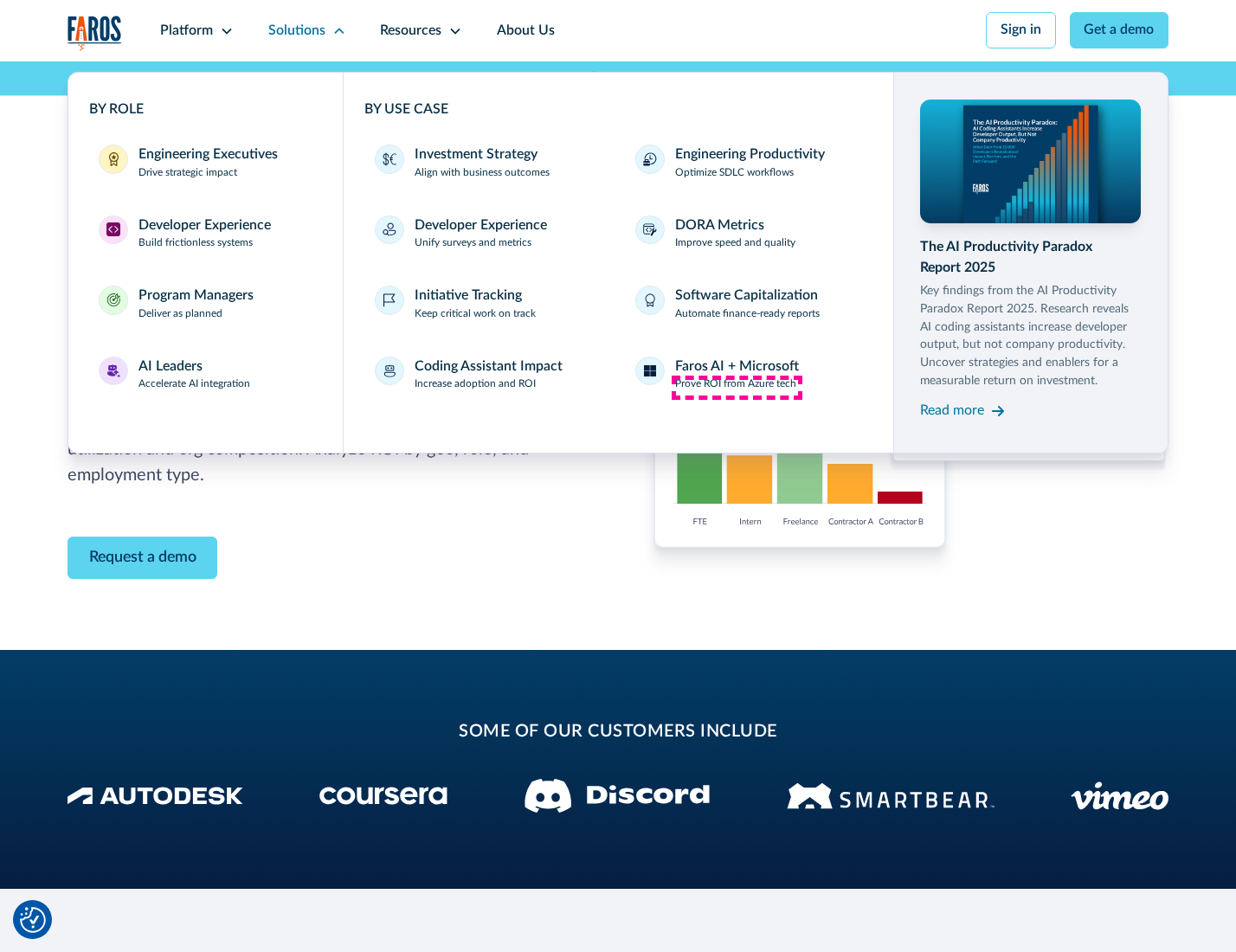
click at [737, 387] on p "Prove ROI from Azure tech" at bounding box center [735, 383] width 121 height 16
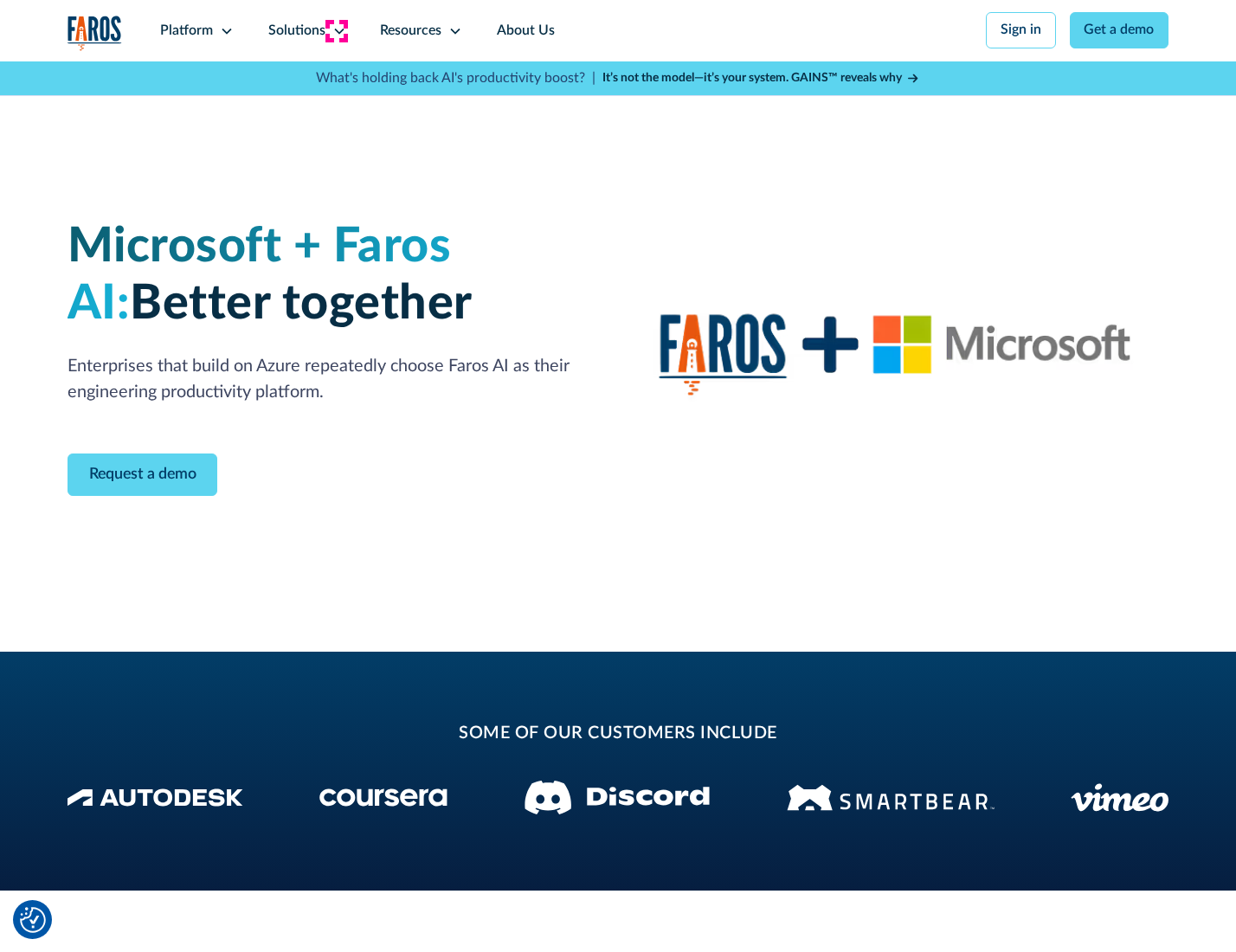
click at [336, 30] on icon at bounding box center [339, 31] width 14 height 14
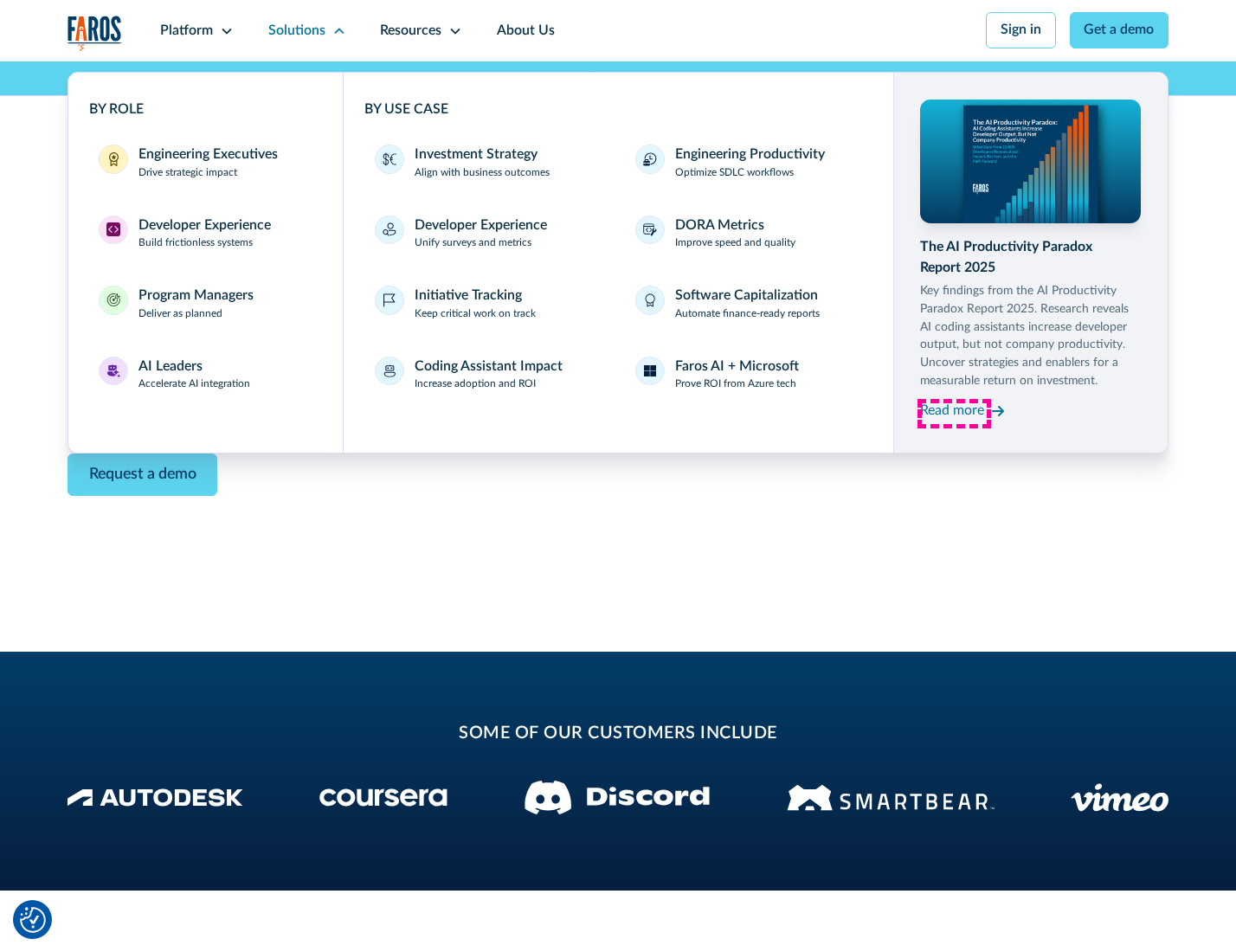
click at [954, 413] on div "Read more" at bounding box center [952, 411] width 64 height 21
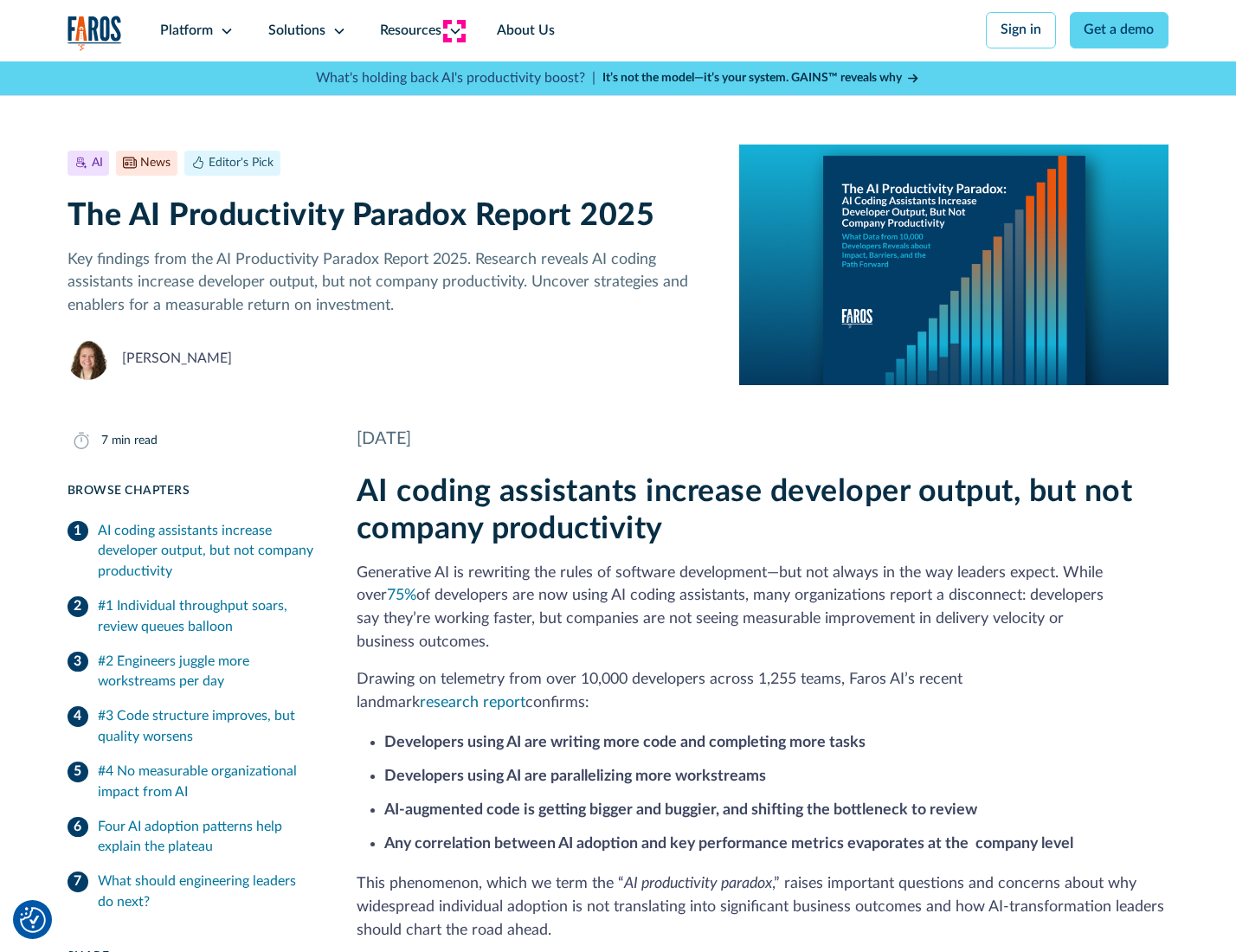
click at [454, 30] on icon at bounding box center [455, 31] width 14 height 14
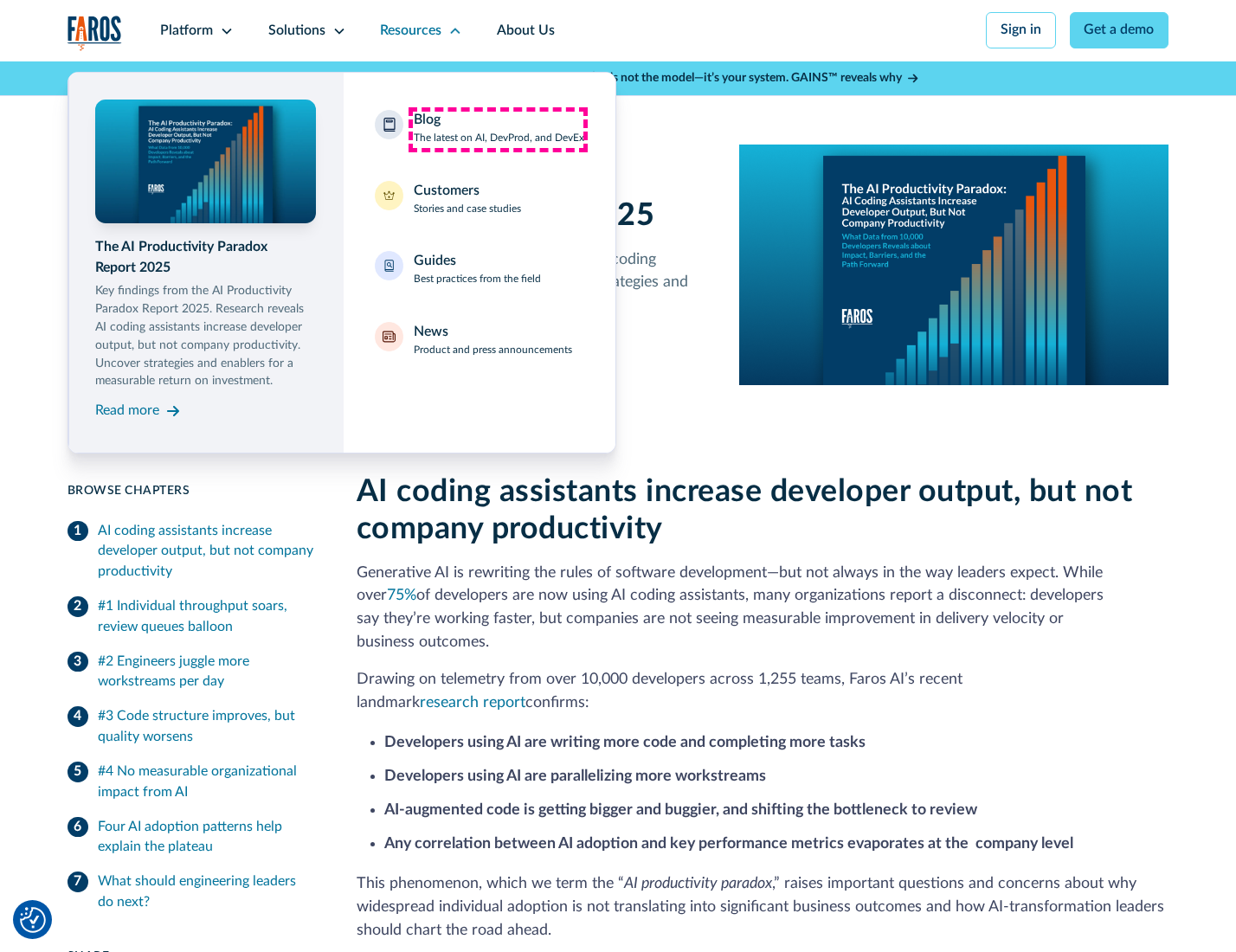
click at [498, 129] on div "Blog The latest on AI, DevProd, and DevEx" at bounding box center [498, 128] width 171 height 37
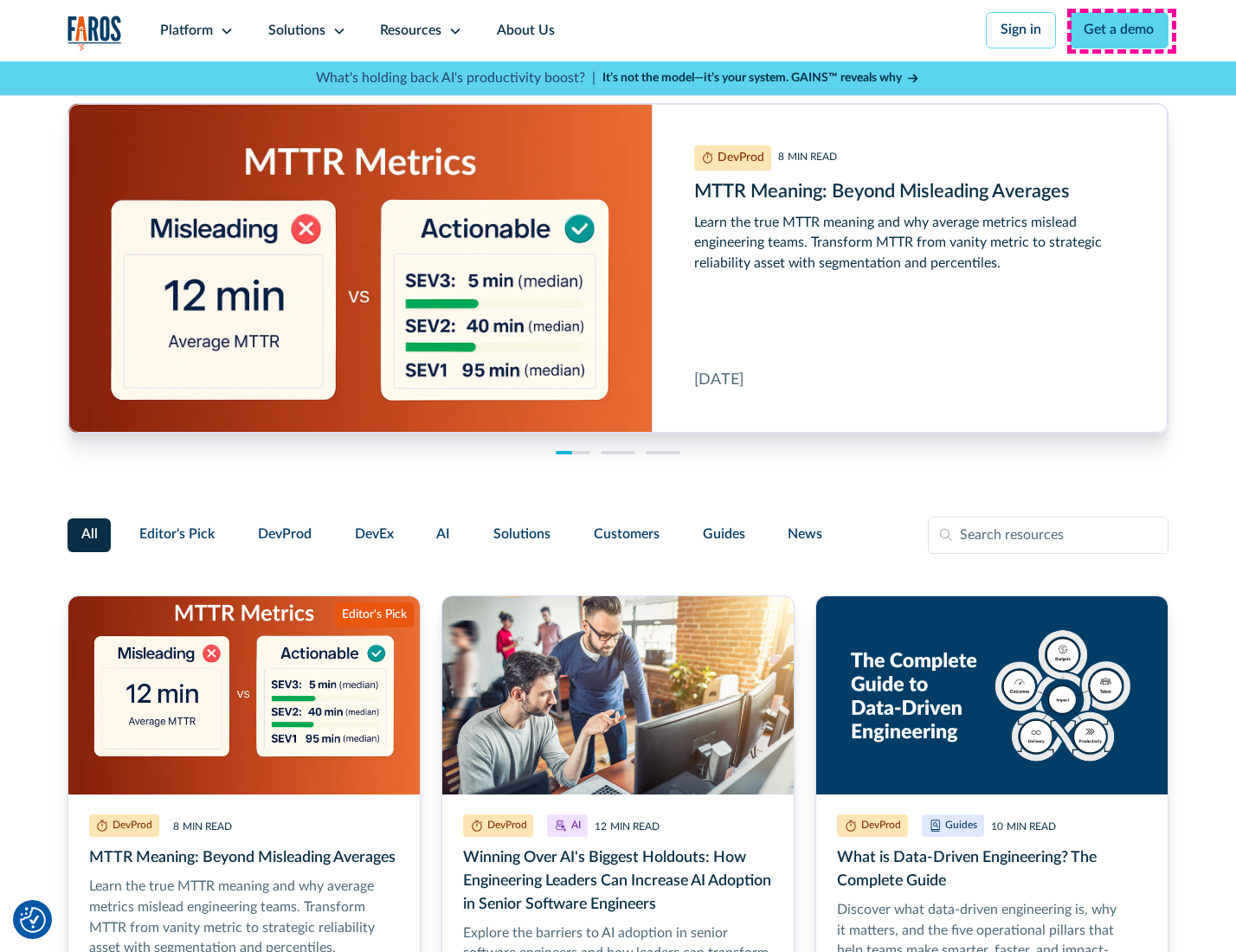
click at [1121, 30] on link "Get a demo" at bounding box center [1119, 30] width 100 height 37
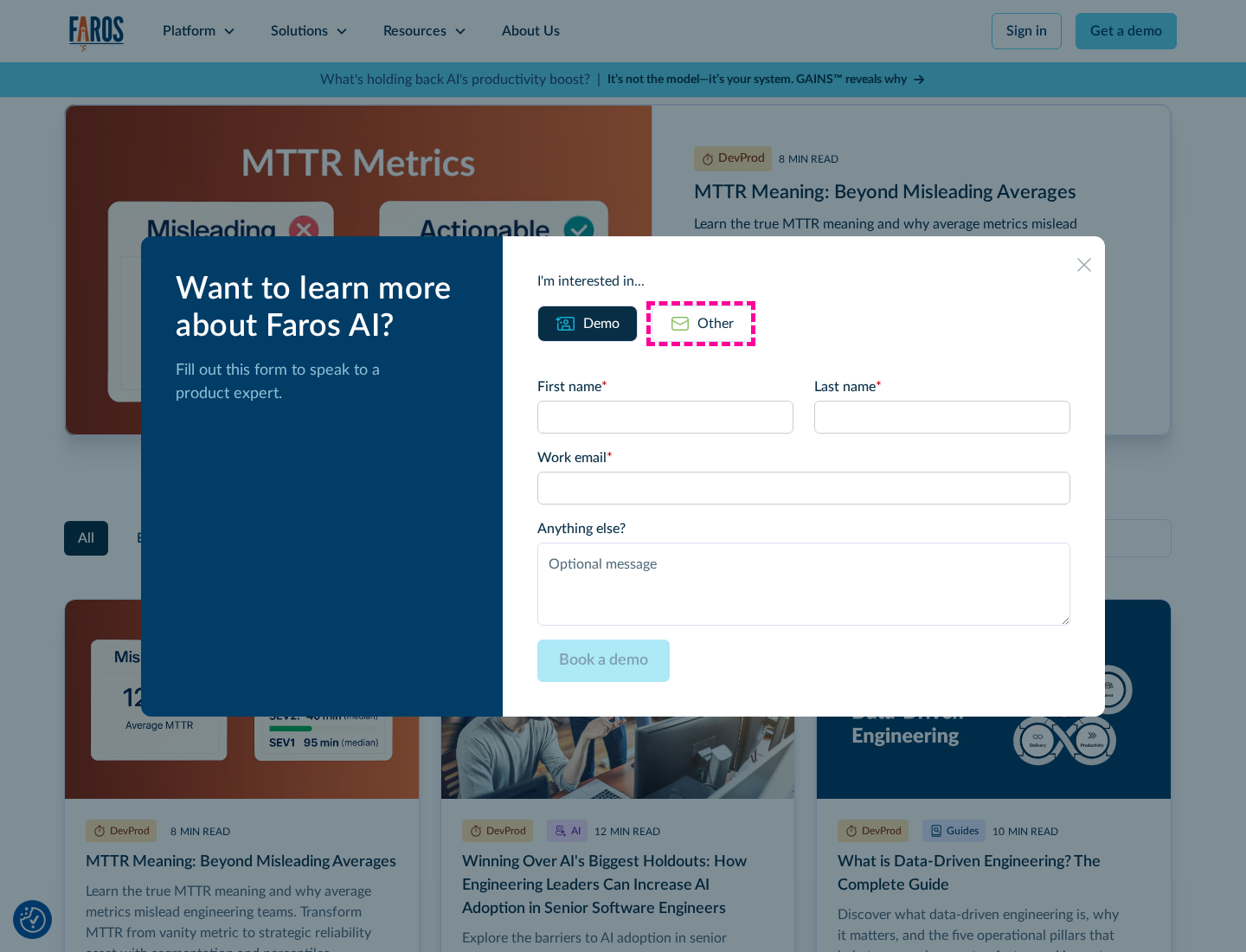
click at [701, 323] on div "Other" at bounding box center [716, 323] width 37 height 21
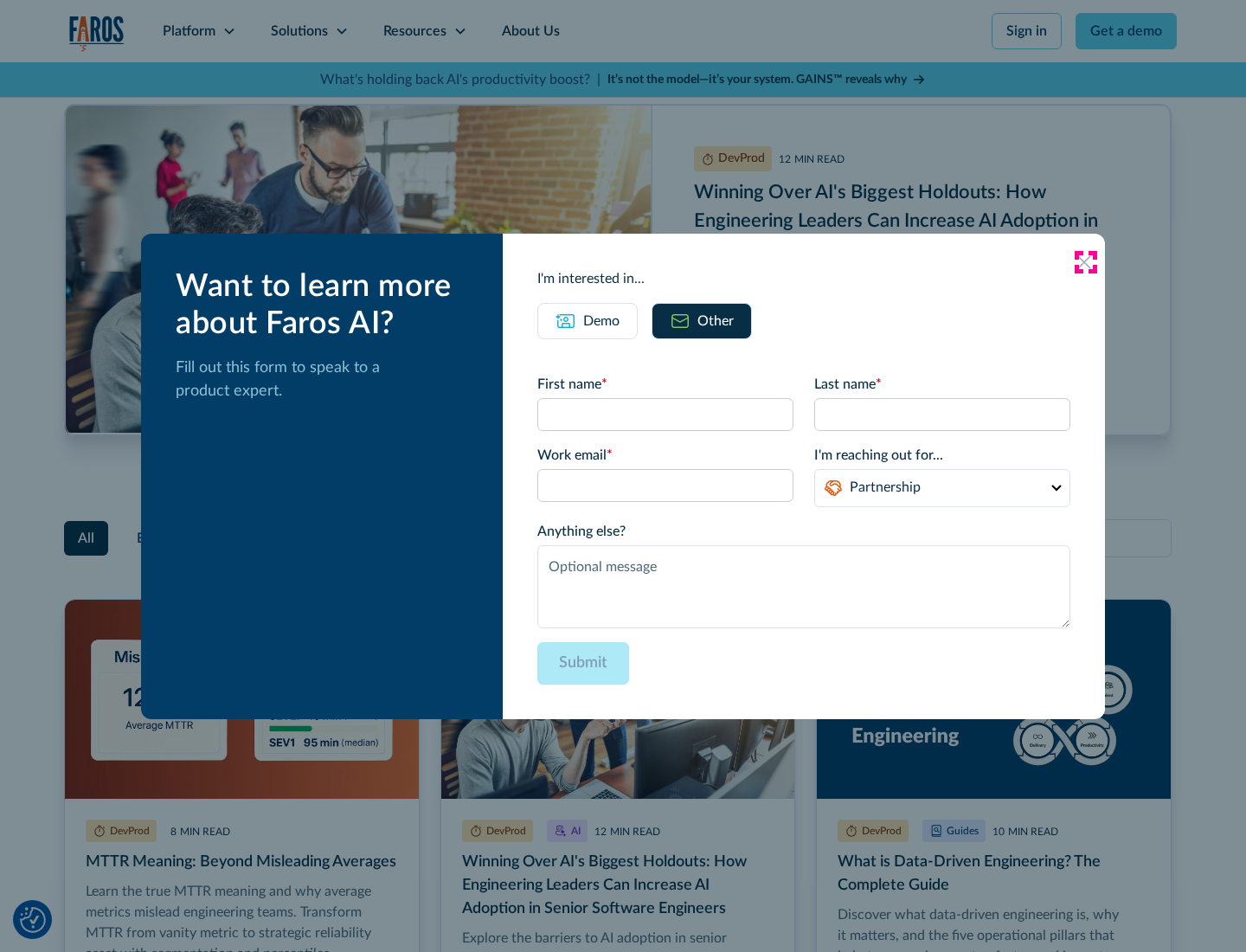
click at [1085, 261] on icon at bounding box center [1084, 262] width 14 height 14
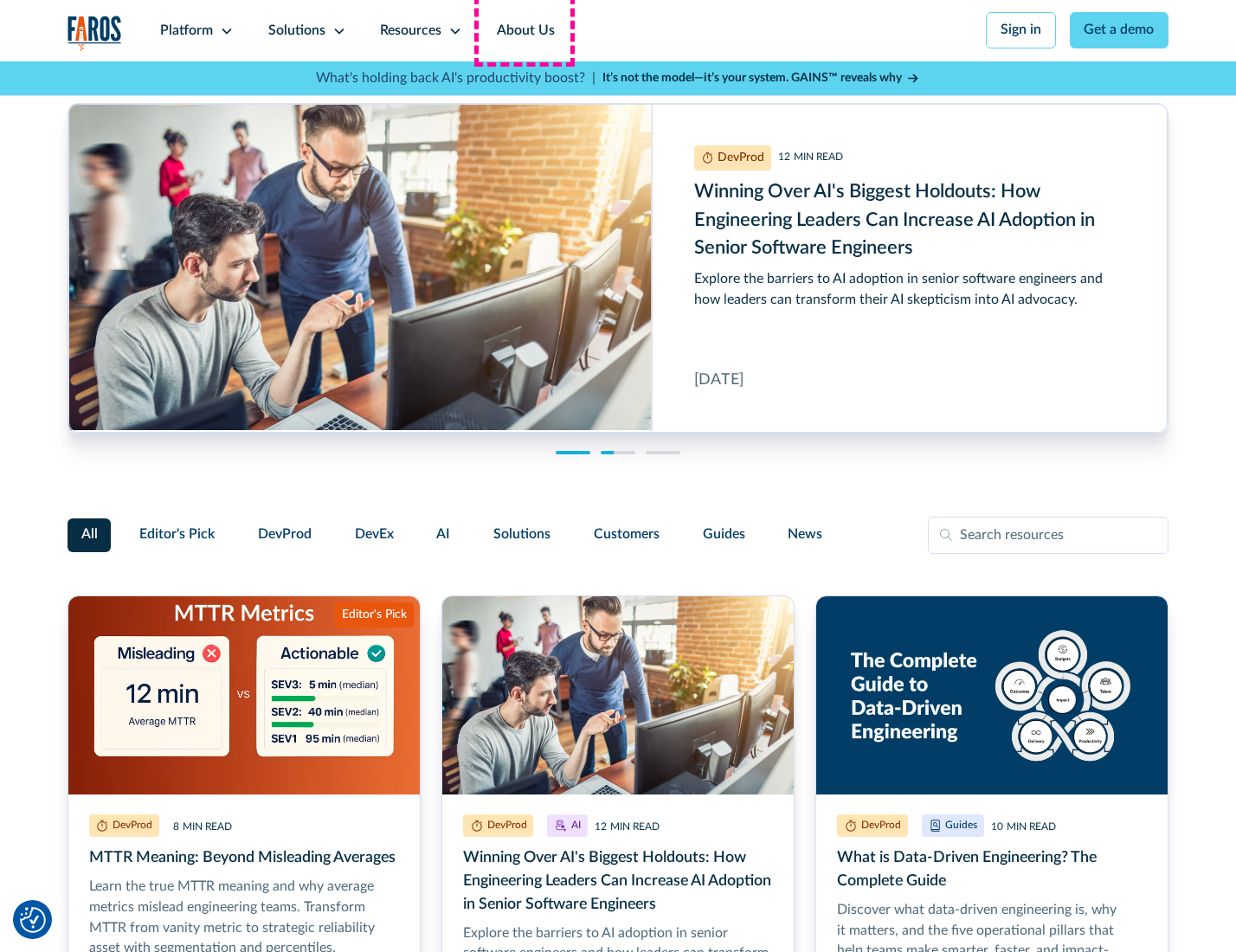
click at [524, 30] on link "About Us" at bounding box center [525, 30] width 92 height 61
